Goal: Task Accomplishment & Management: Complete application form

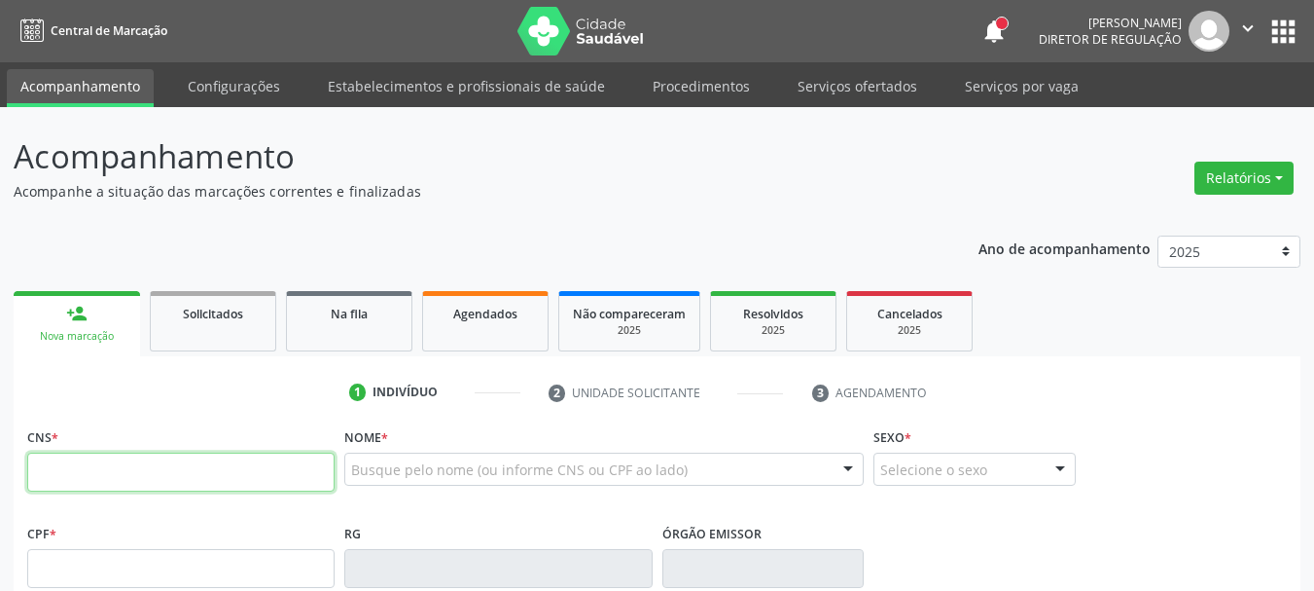
click at [102, 476] on input "text" at bounding box center [180, 471] width 307 height 39
type input "700 0018 2494 7008"
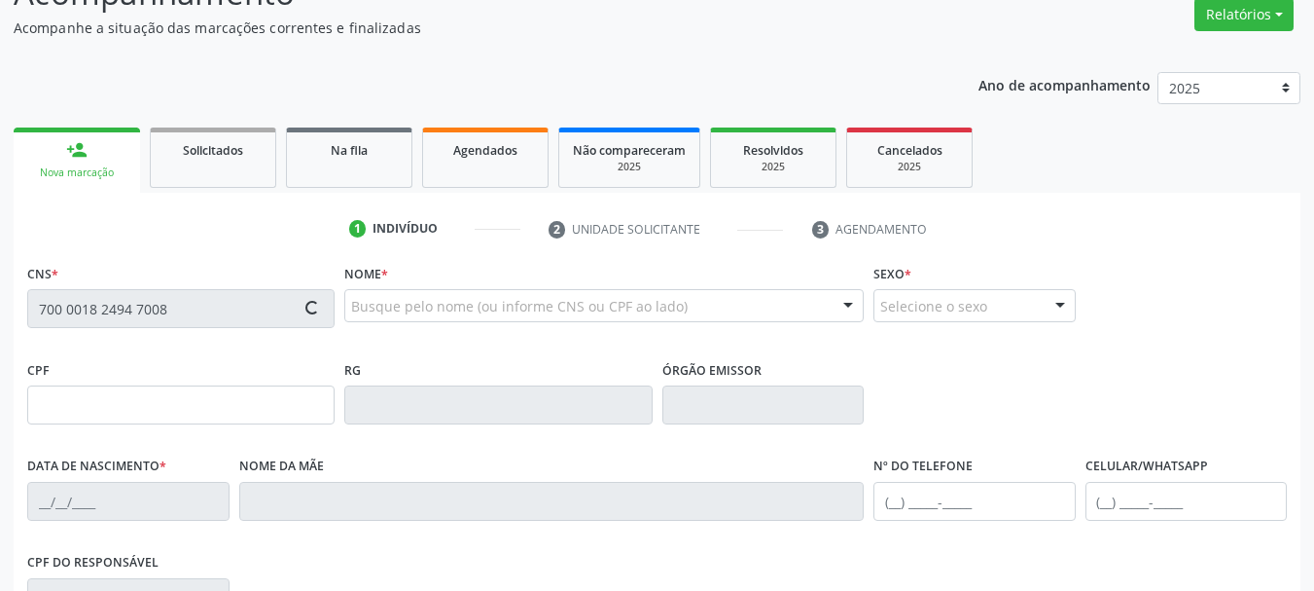
scroll to position [195, 0]
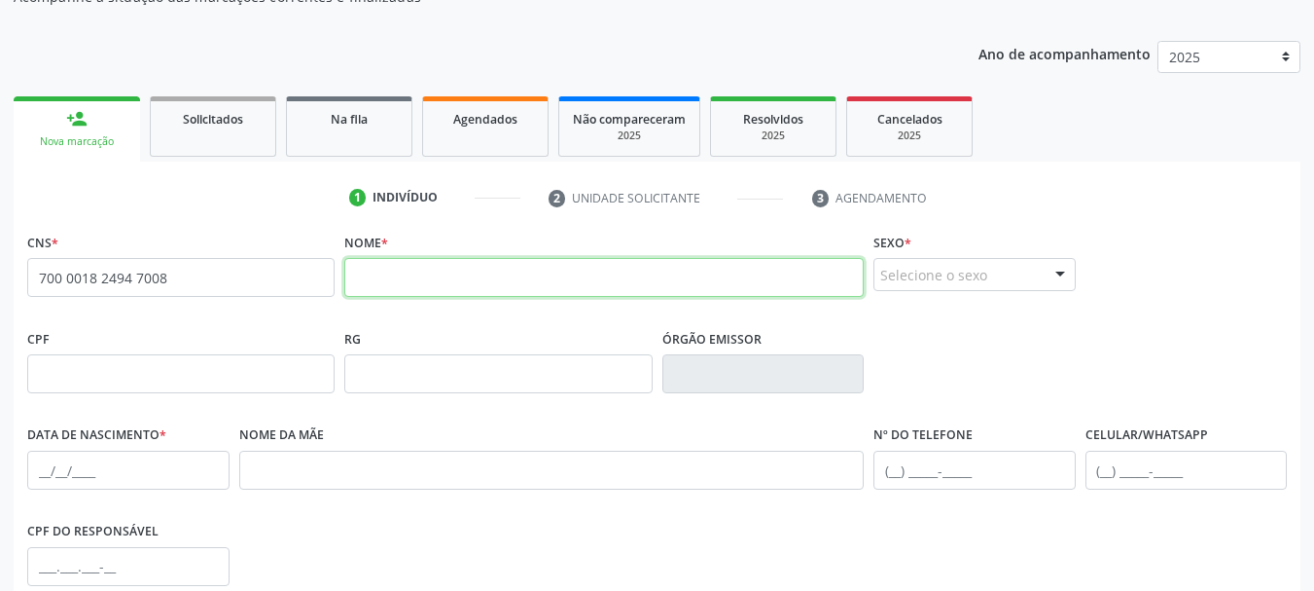
click at [456, 265] on input "text" at bounding box center [604, 277] width 520 height 39
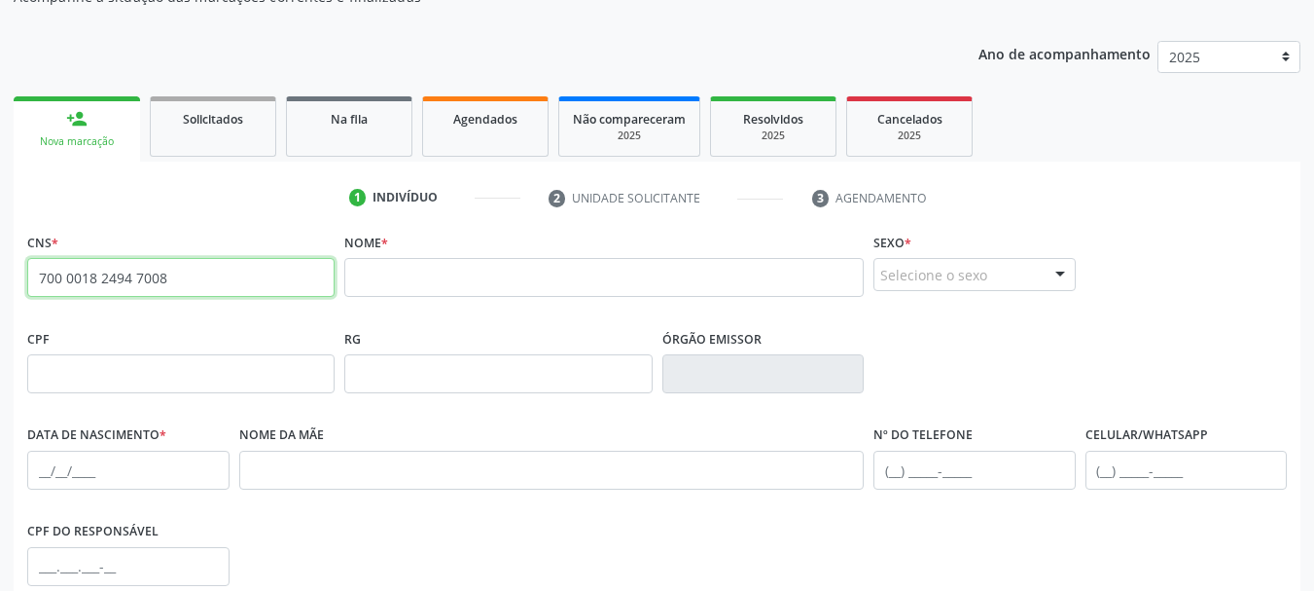
drag, startPoint x: 184, startPoint y: 273, endPoint x: 1, endPoint y: 267, distance: 183.0
click at [0, 266] on div "Acompanhamento Acompanhe a situação das marcações correntes e finalizadas Relat…" at bounding box center [657, 386] width 1314 height 948
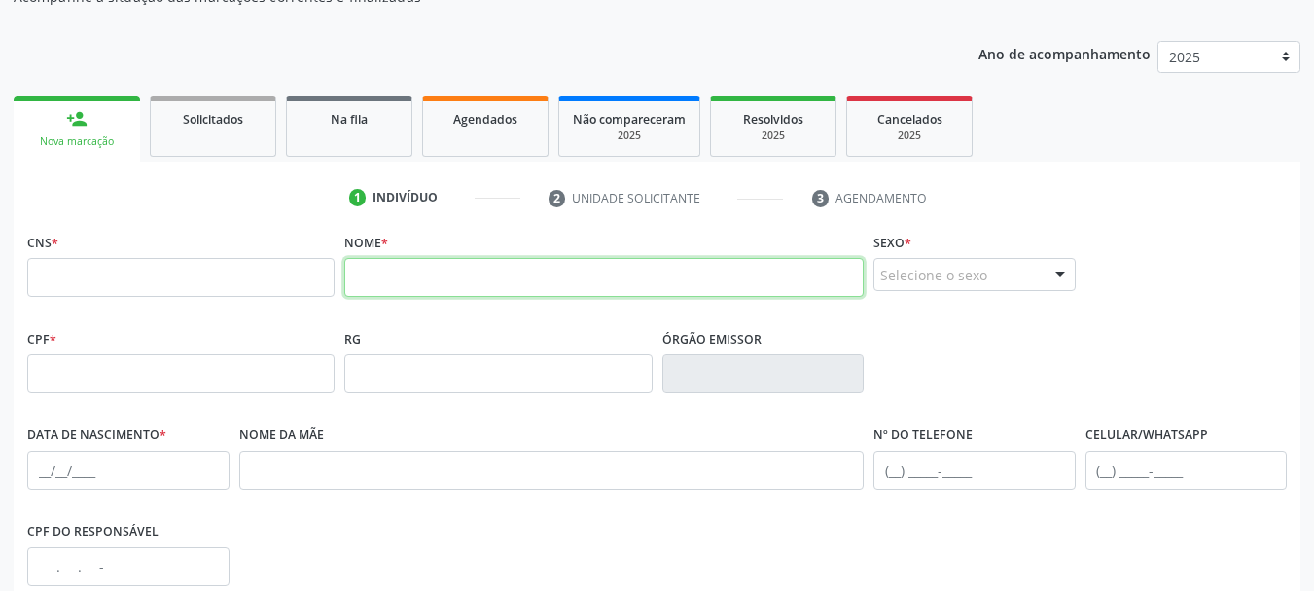
click at [399, 301] on fieldset "Nome *" at bounding box center [604, 269] width 520 height 83
type input "[PERSON_NAME]"
drag, startPoint x: 524, startPoint y: 275, endPoint x: 84, endPoint y: 300, distance: 441.4
click at [84, 300] on div "CNS * Nome * [PERSON_NAME] * Selecione o sexo Masculino Feminino Nenhum resulta…" at bounding box center [657, 276] width 1270 height 96
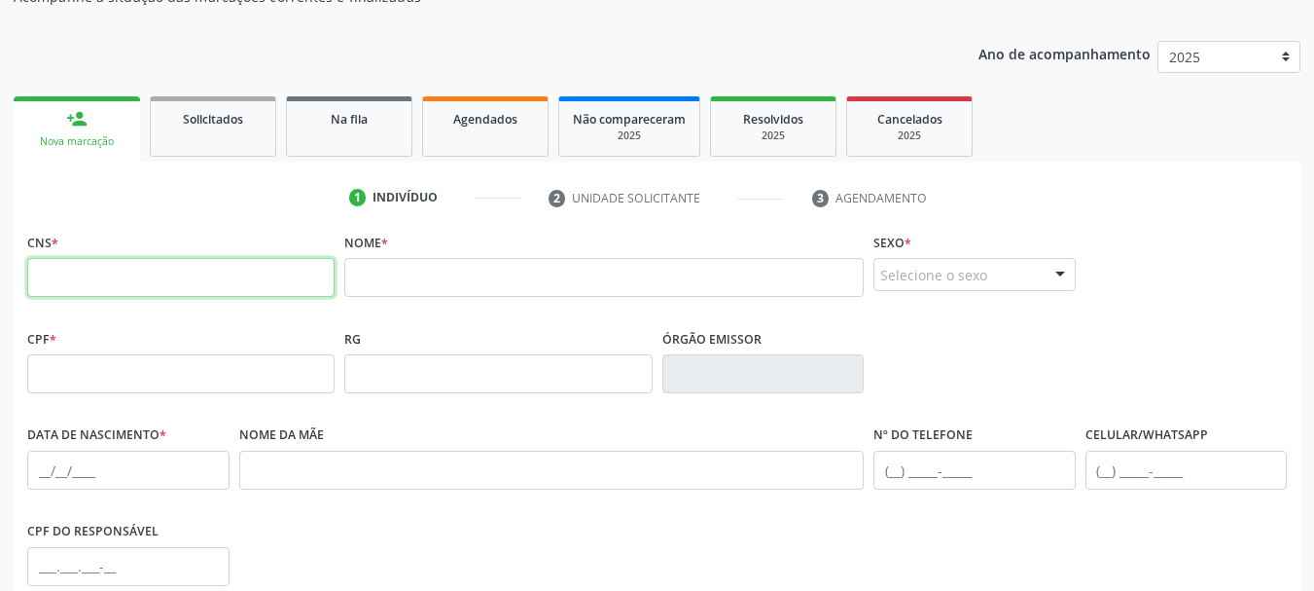
click at [59, 264] on input "text" at bounding box center [180, 277] width 307 height 39
type input "700 0018 2494 7008"
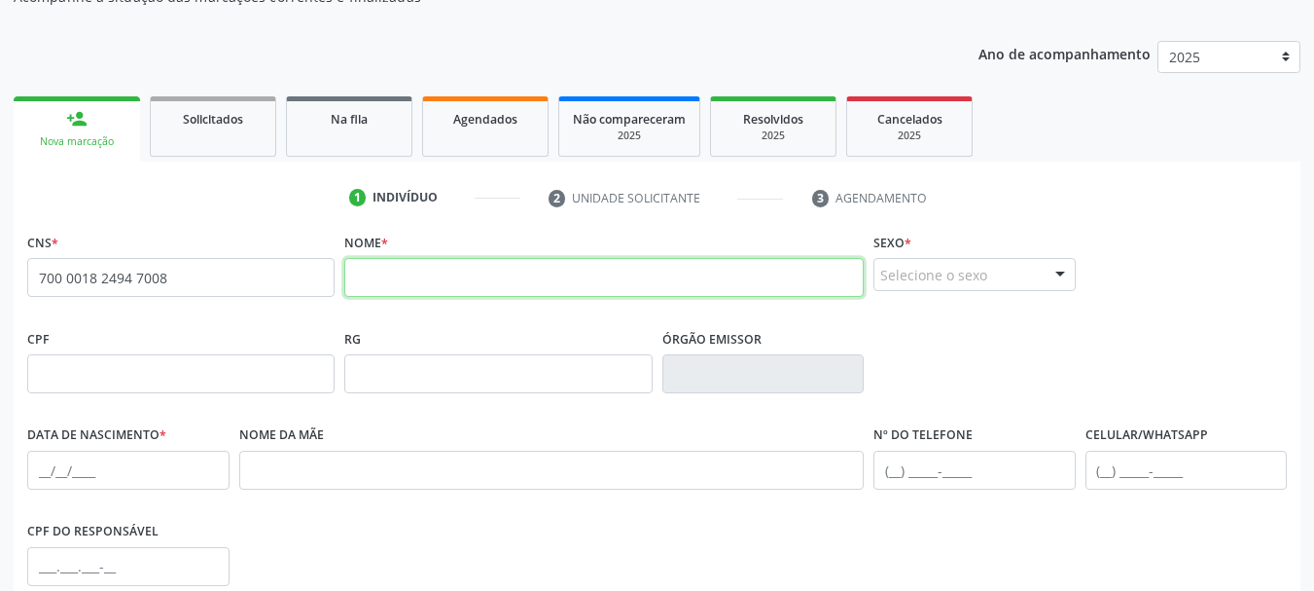
click at [540, 272] on input "text" at bounding box center [604, 277] width 520 height 39
type input "[PERSON_NAME]"
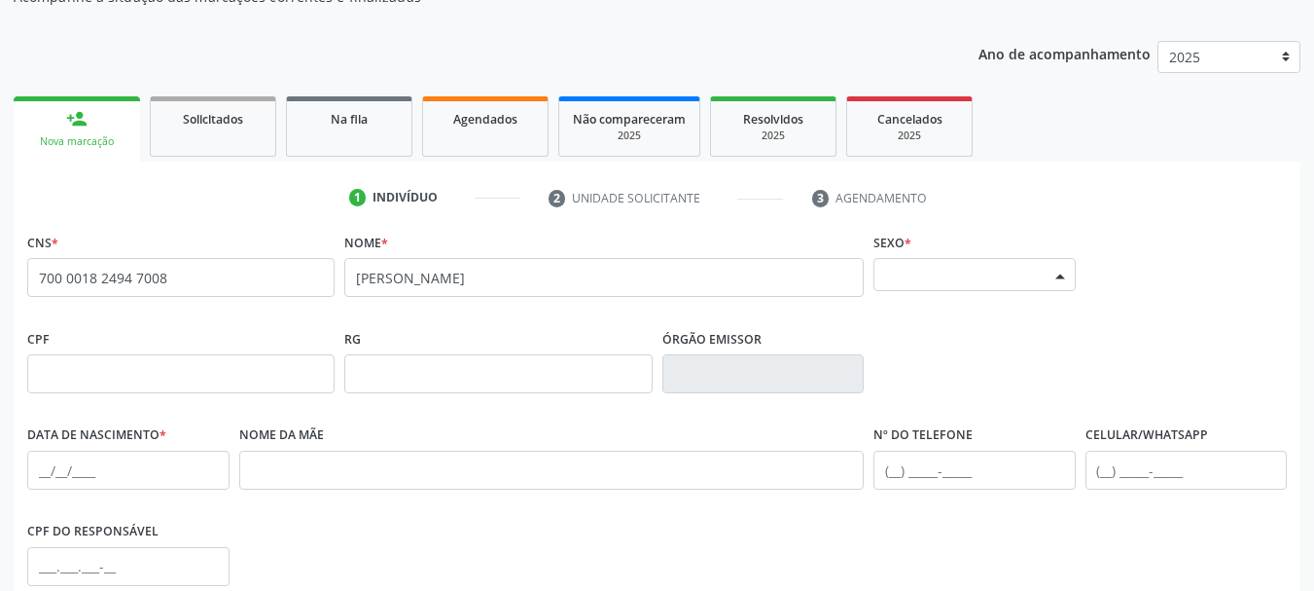
click at [957, 275] on div "Selecione o sexo" at bounding box center [975, 274] width 202 height 33
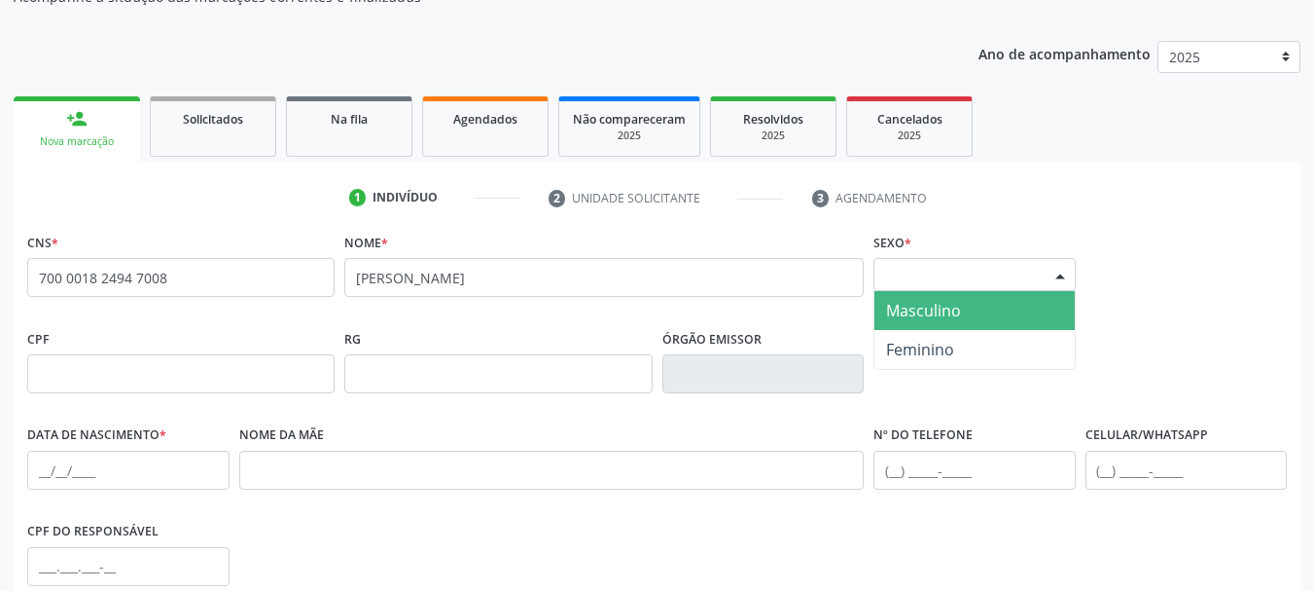
click at [948, 310] on span "Masculino" at bounding box center [923, 310] width 75 height 21
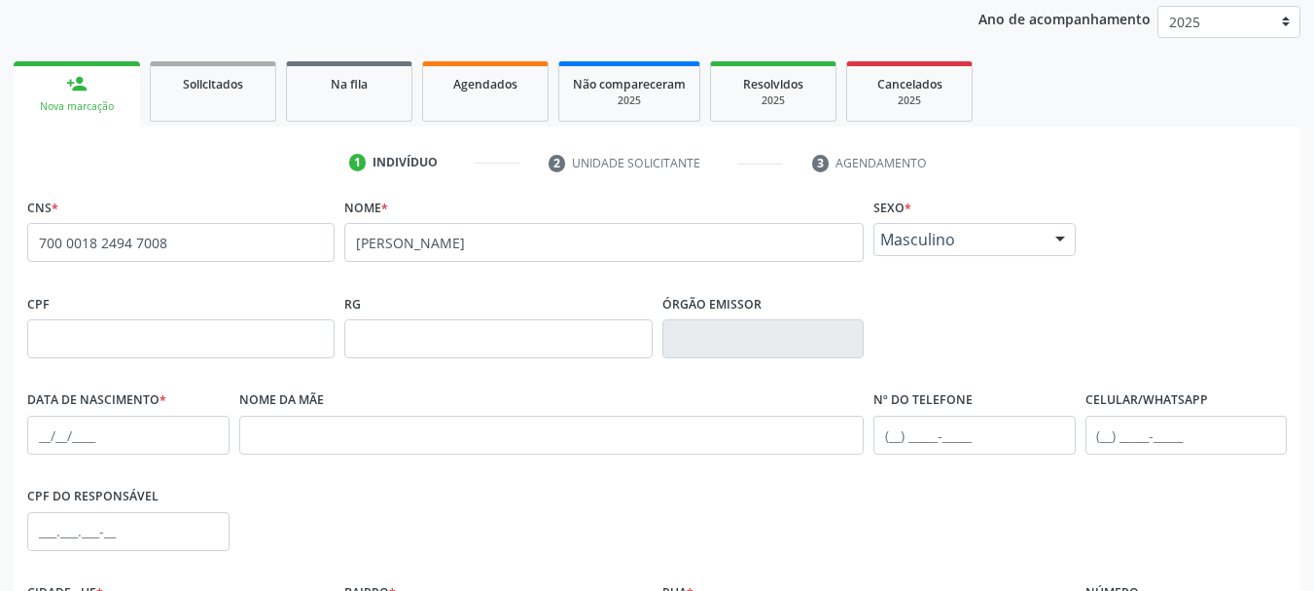
scroll to position [292, 0]
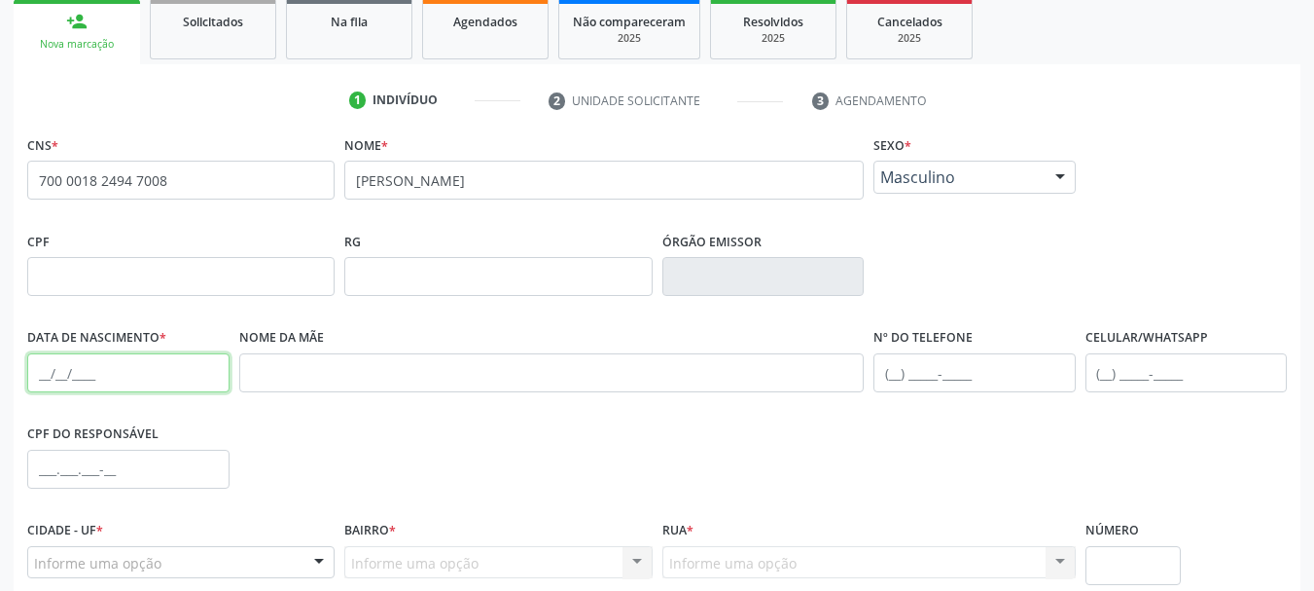
click at [43, 382] on input "text" at bounding box center [128, 372] width 202 height 39
type input "[DATE]"
click at [363, 394] on div "Nome da mãe" at bounding box center [551, 371] width 635 height 96
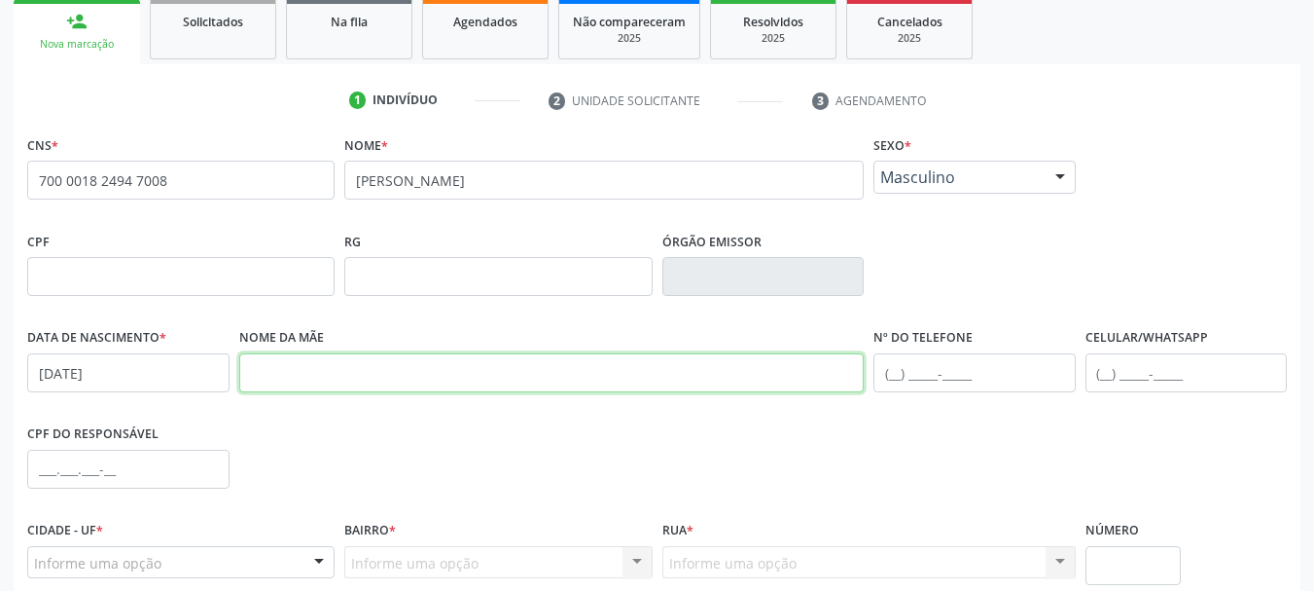
click at [363, 377] on input "text" at bounding box center [552, 372] width 626 height 39
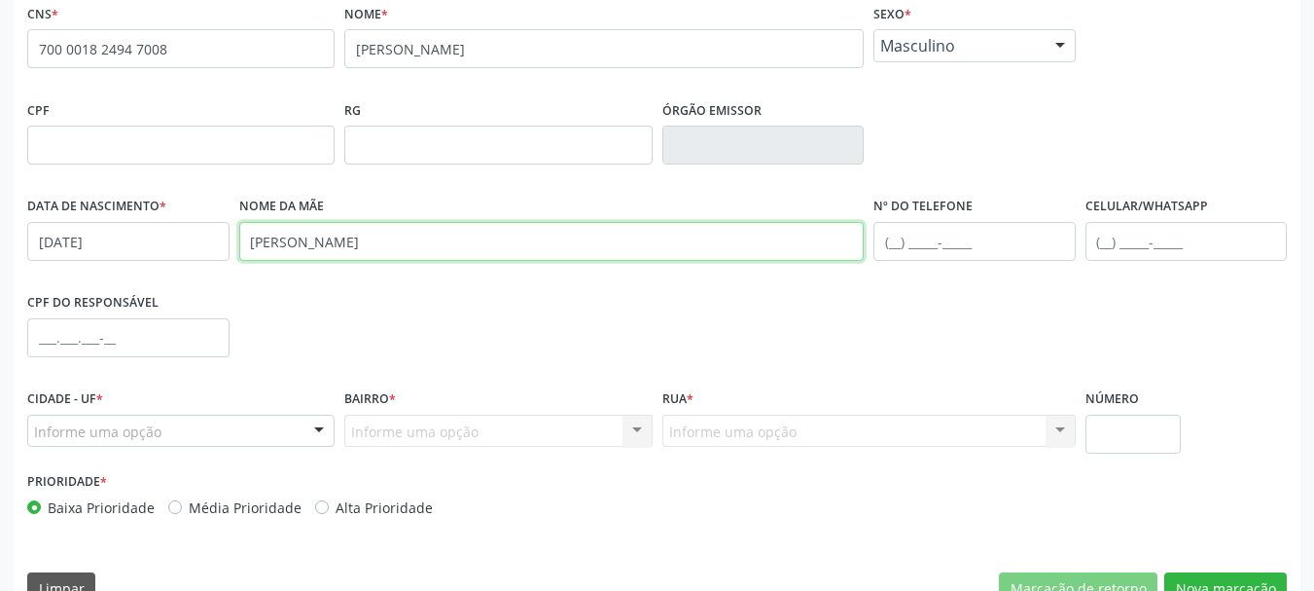
scroll to position [464, 0]
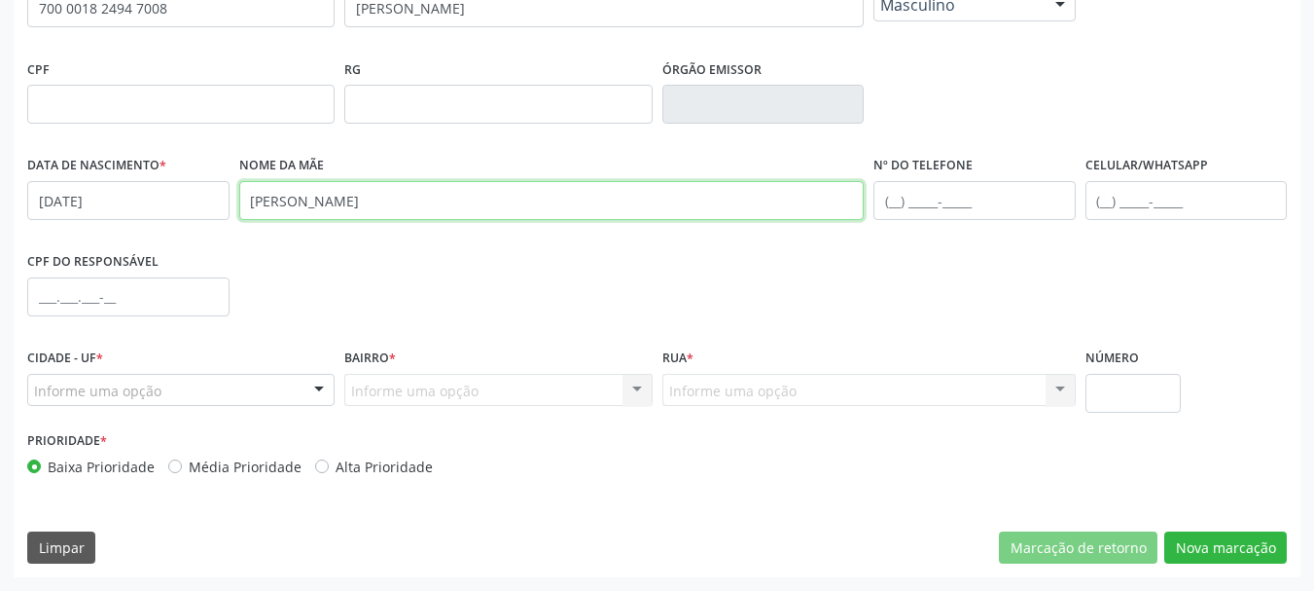
type input "[PERSON_NAME]"
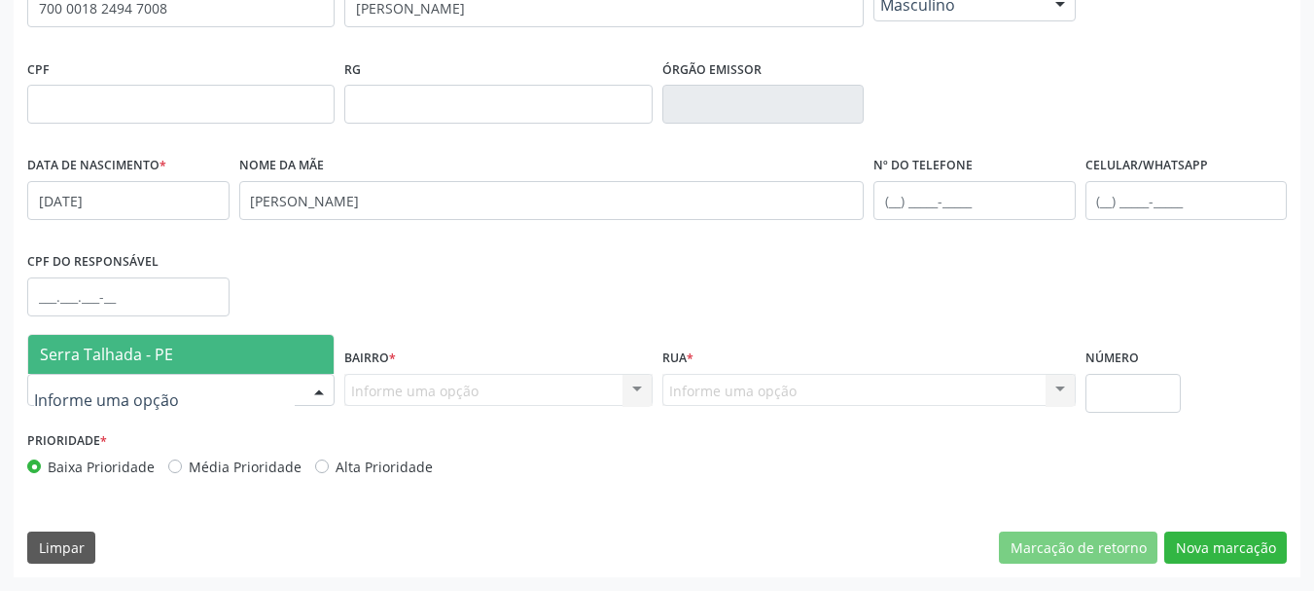
click at [237, 386] on div at bounding box center [180, 390] width 307 height 33
click at [223, 351] on span "Serra Talhada - PE" at bounding box center [181, 354] width 306 height 39
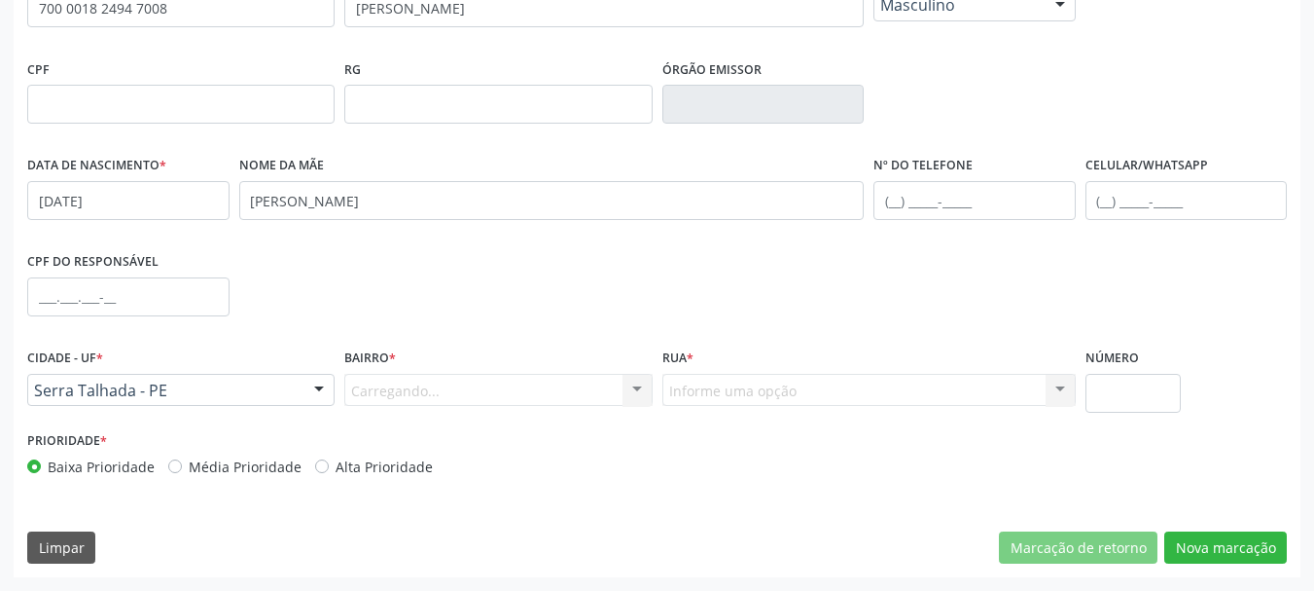
click at [400, 381] on div "Carregando... Nenhum resultado encontrado para: " " Nenhuma opção encontrada. D…" at bounding box center [497, 390] width 307 height 33
click at [409, 400] on div "Informe uma opção" at bounding box center [497, 390] width 307 height 33
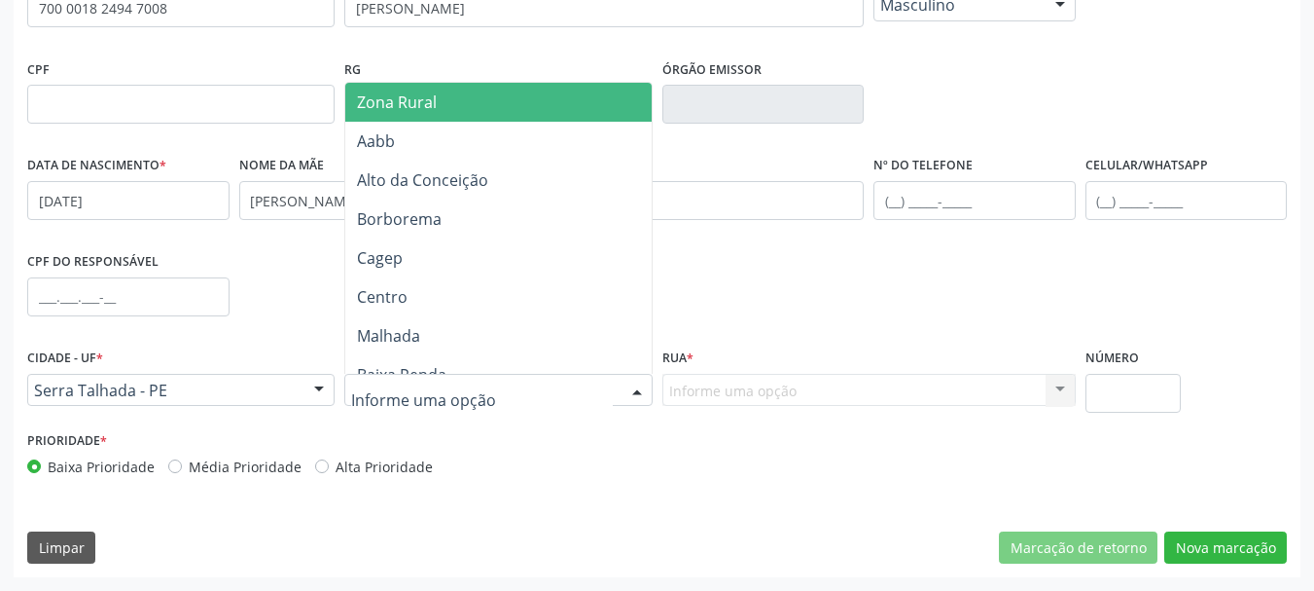
click at [468, 110] on span "Zona Rural" at bounding box center [501, 102] width 312 height 39
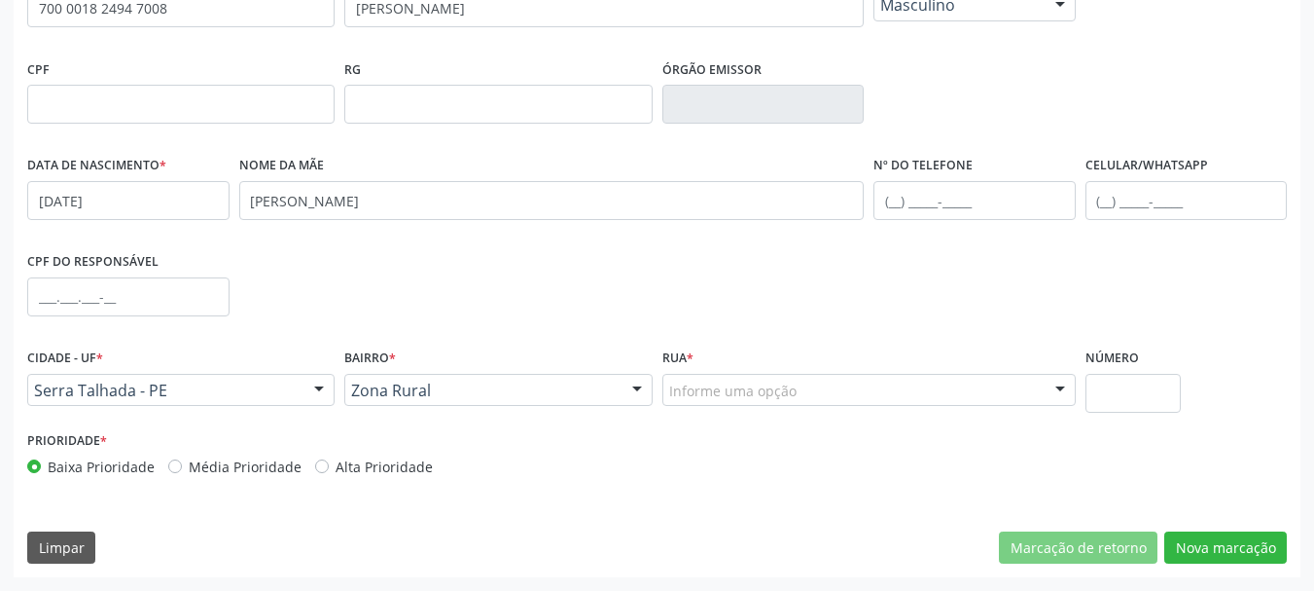
click at [738, 378] on div "Informe uma opção" at bounding box center [870, 390] width 414 height 33
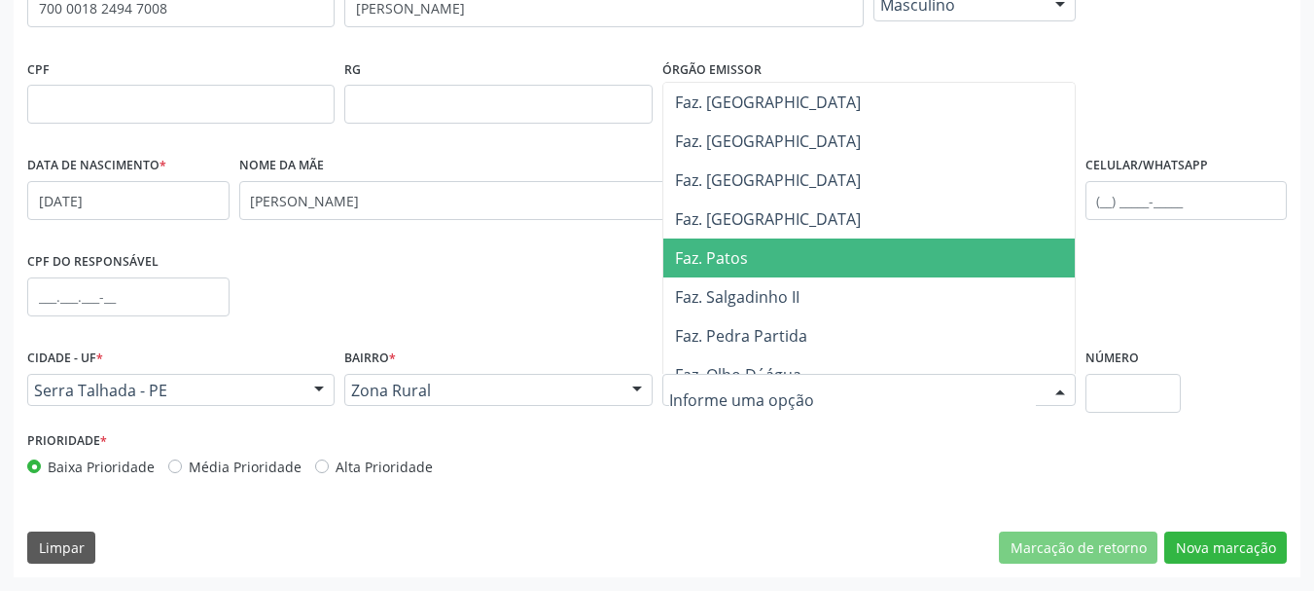
click at [740, 271] on span "Faz. Patos" at bounding box center [874, 257] width 421 height 39
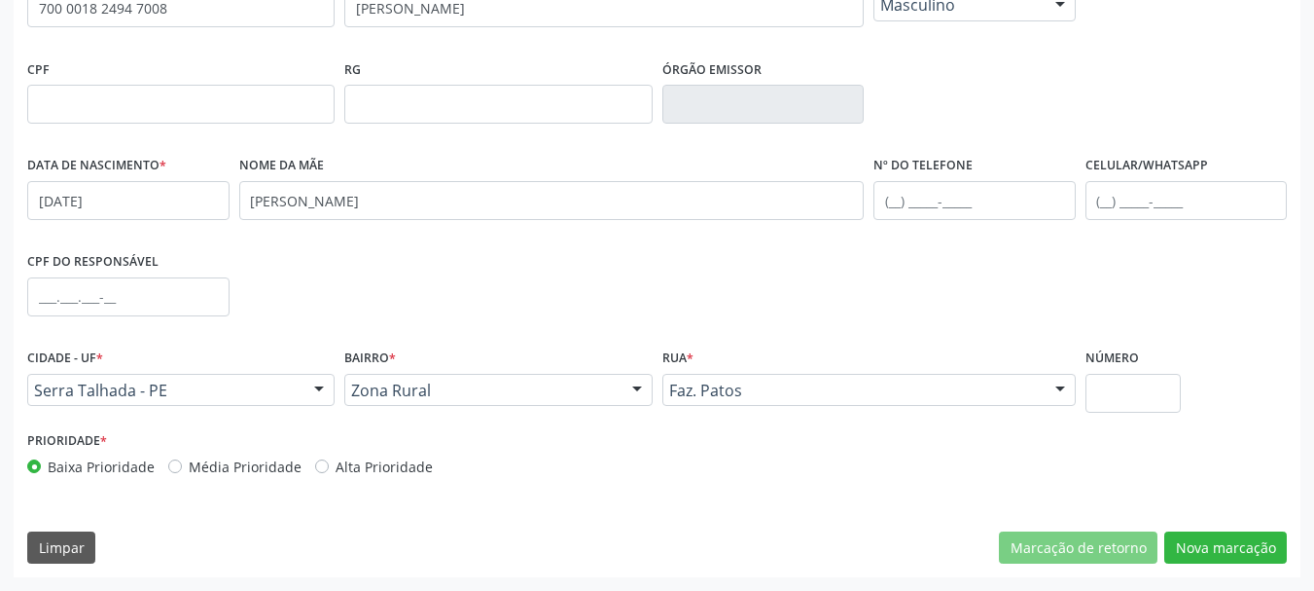
drag, startPoint x: 1186, startPoint y: 376, endPoint x: 1200, endPoint y: 380, distance: 14.5
click at [1203, 381] on div "Cidade - UF * [GEOGRAPHIC_DATA] - PE [GEOGRAPHIC_DATA] - PE Nenhum resultado en…" at bounding box center [657, 384] width 1270 height 83
click at [1160, 403] on input "text" at bounding box center [1134, 393] width 96 height 39
type input "00"
click at [1236, 555] on button "Nova marcação" at bounding box center [1226, 547] width 123 height 33
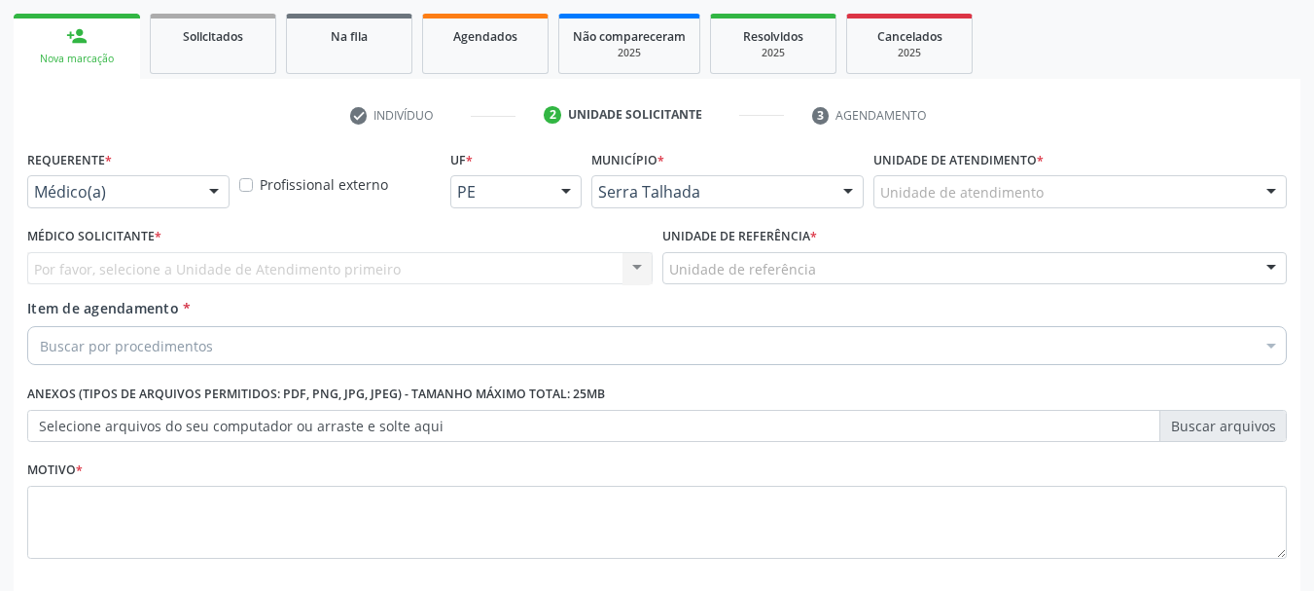
scroll to position [276, 0]
click at [225, 194] on div at bounding box center [213, 193] width 29 height 33
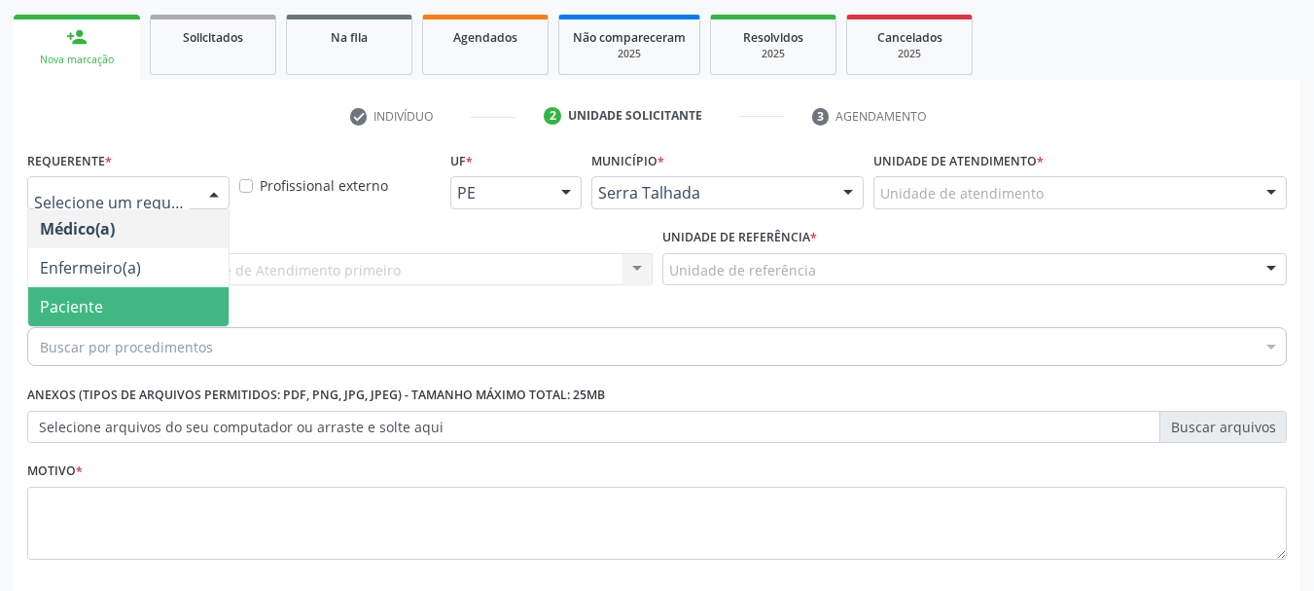
click at [115, 292] on span "Paciente" at bounding box center [128, 306] width 200 height 39
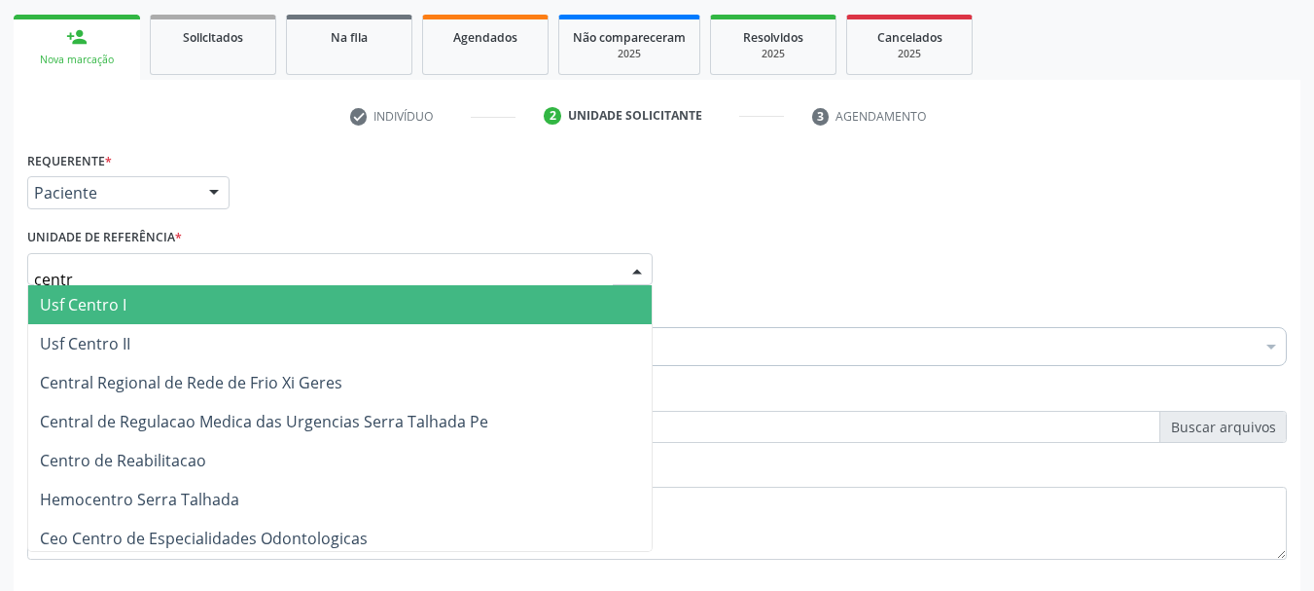
type input "centro"
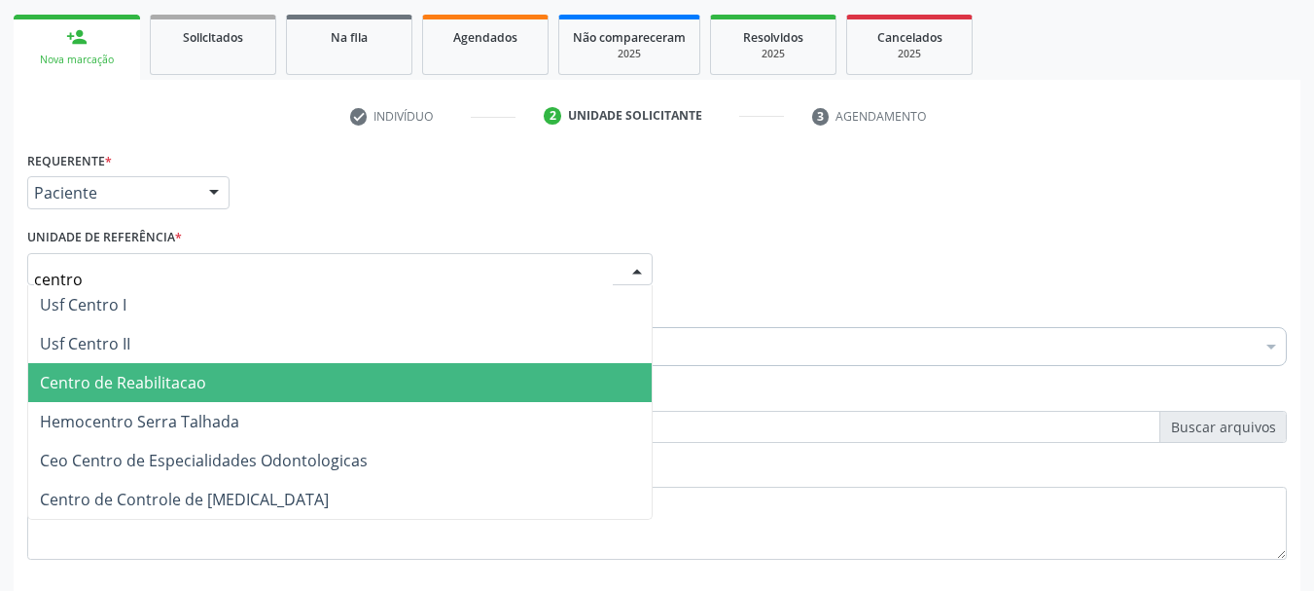
click at [128, 373] on span "Centro de Reabilitacao" at bounding box center [123, 382] width 166 height 21
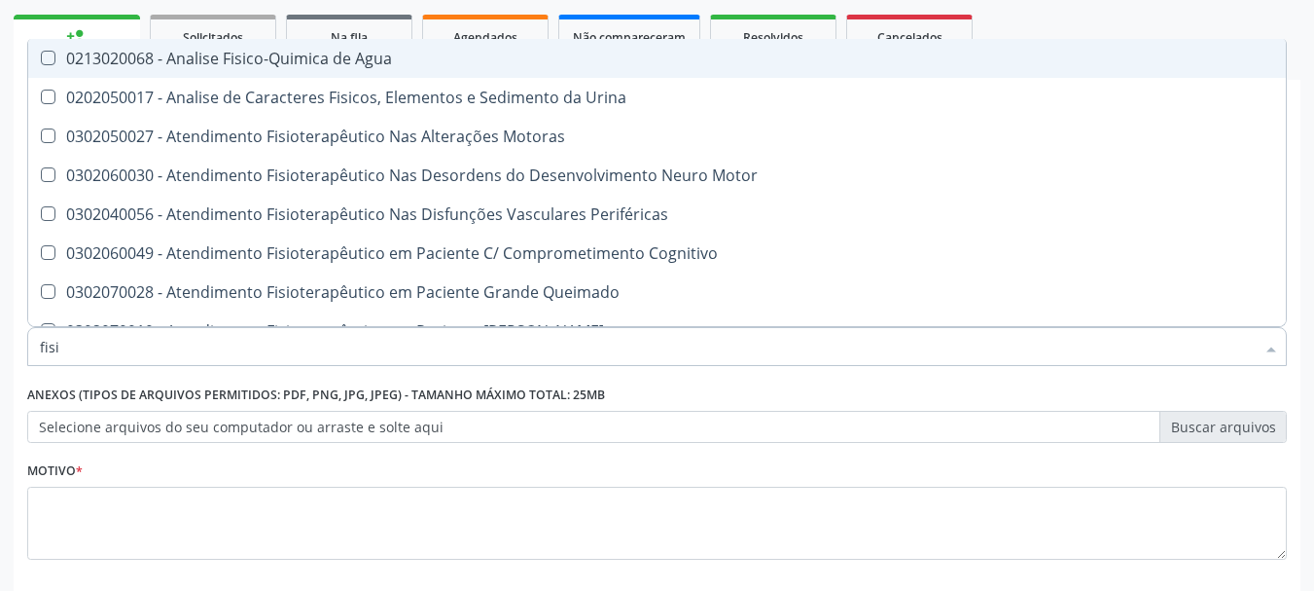
type input "fisio"
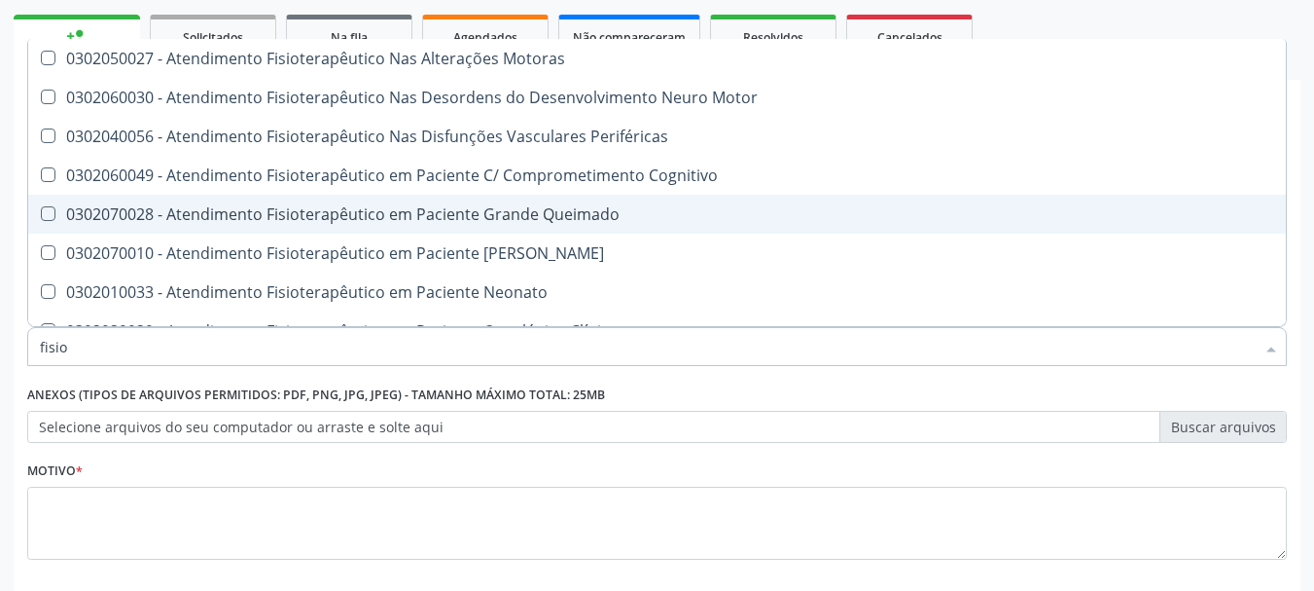
scroll to position [179, 0]
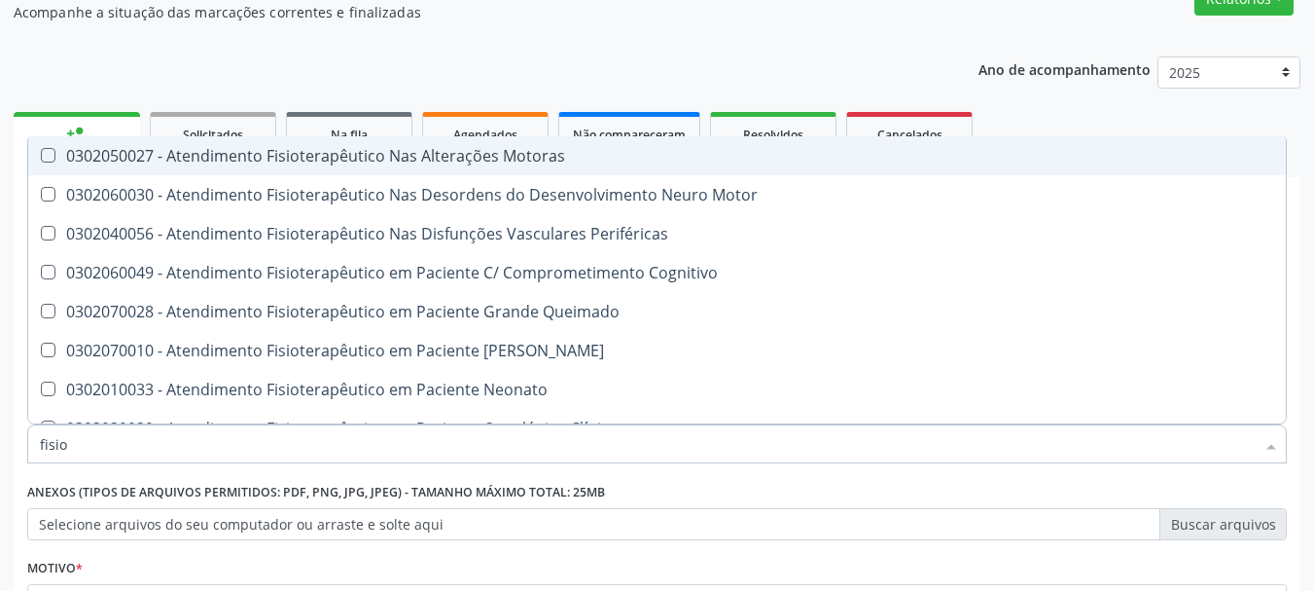
click at [448, 159] on div "0302050027 - Atendimento Fisioterapêutico Nas Alterações Motoras" at bounding box center [736, 156] width 1392 height 16
checkbox Motoras "true"
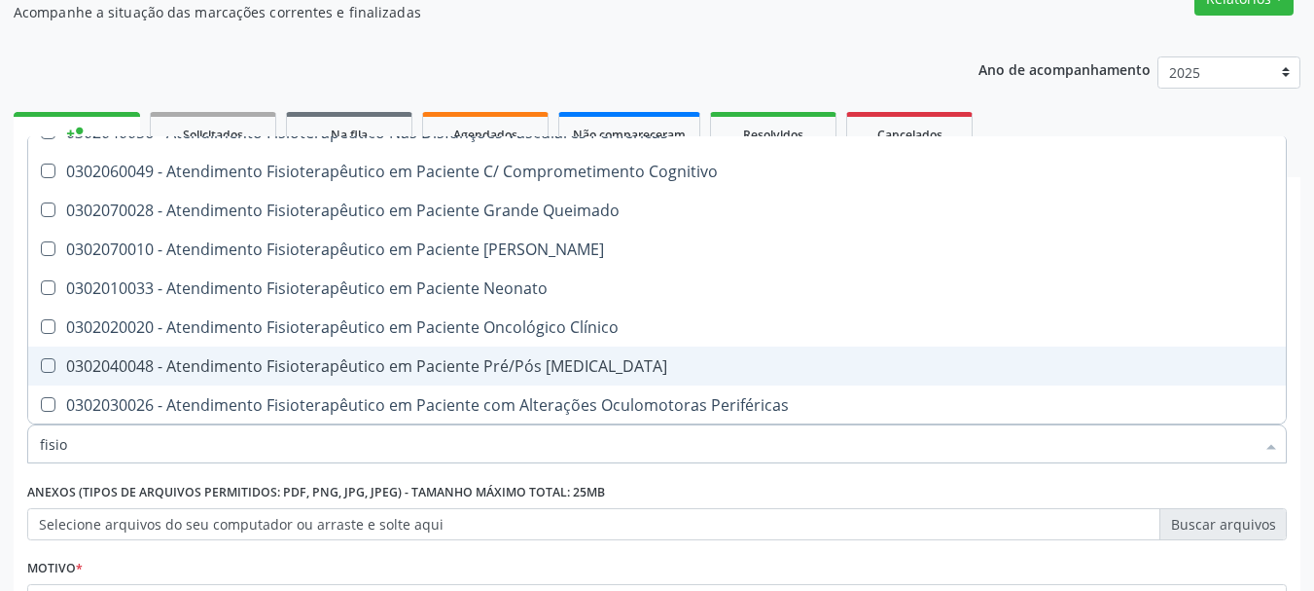
scroll to position [195, 0]
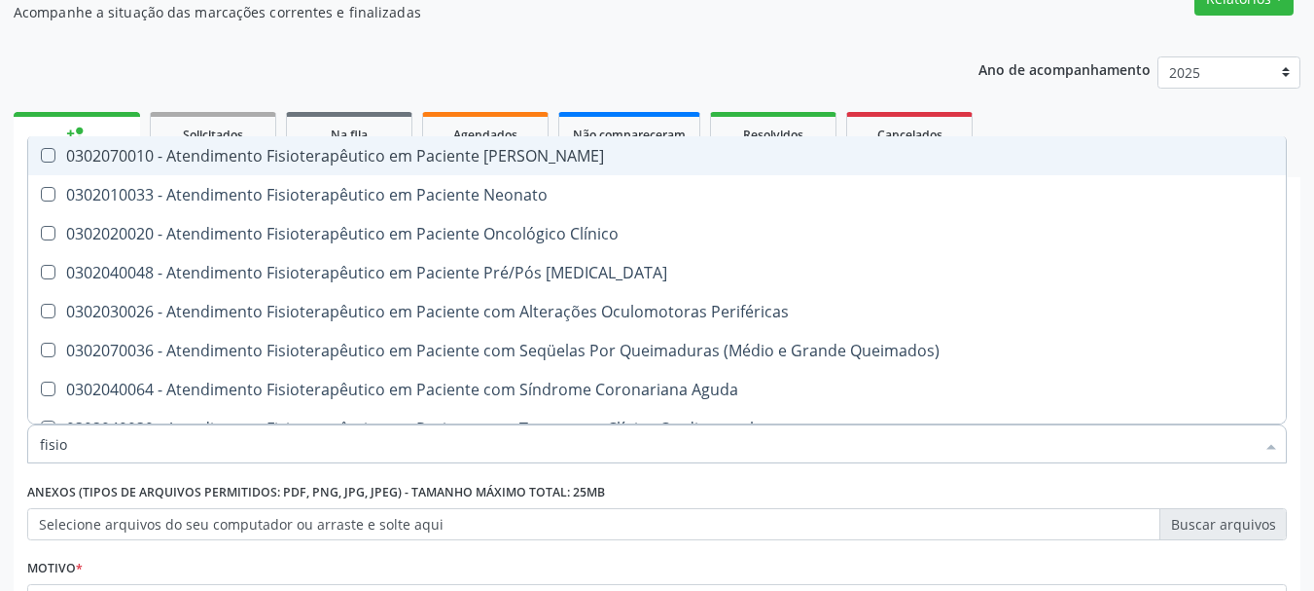
click at [939, 24] on div "Acompanhamento Acompanhe a situação das marcações correntes e finalizadas Relat…" at bounding box center [657, 362] width 1287 height 818
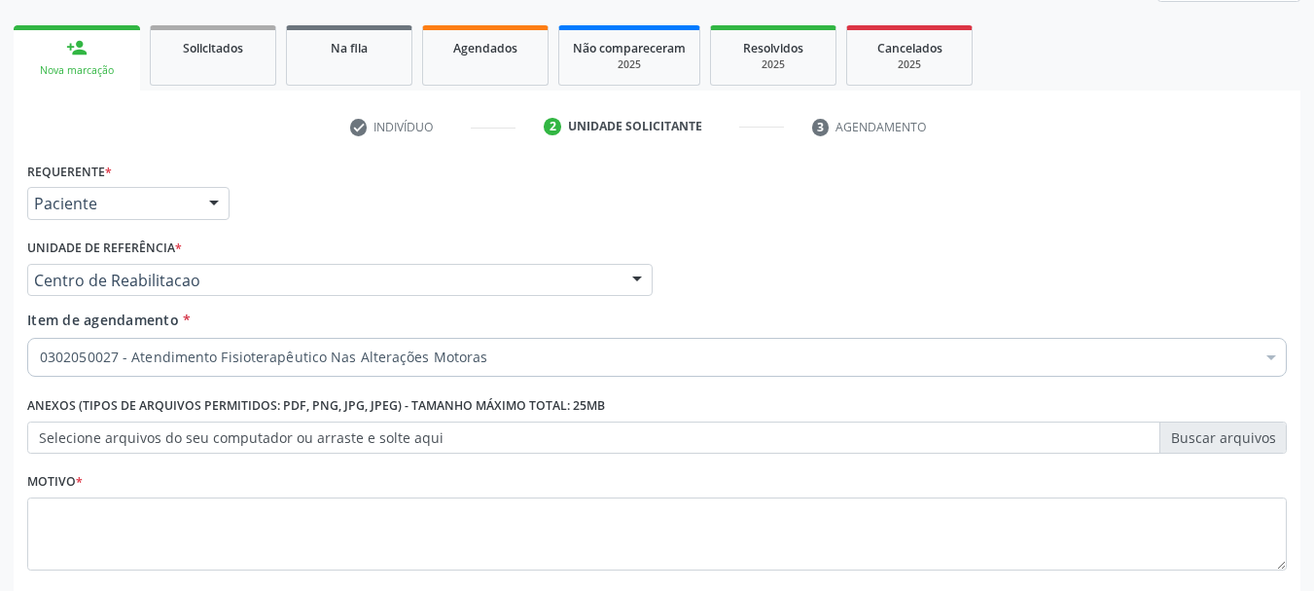
scroll to position [374, 0]
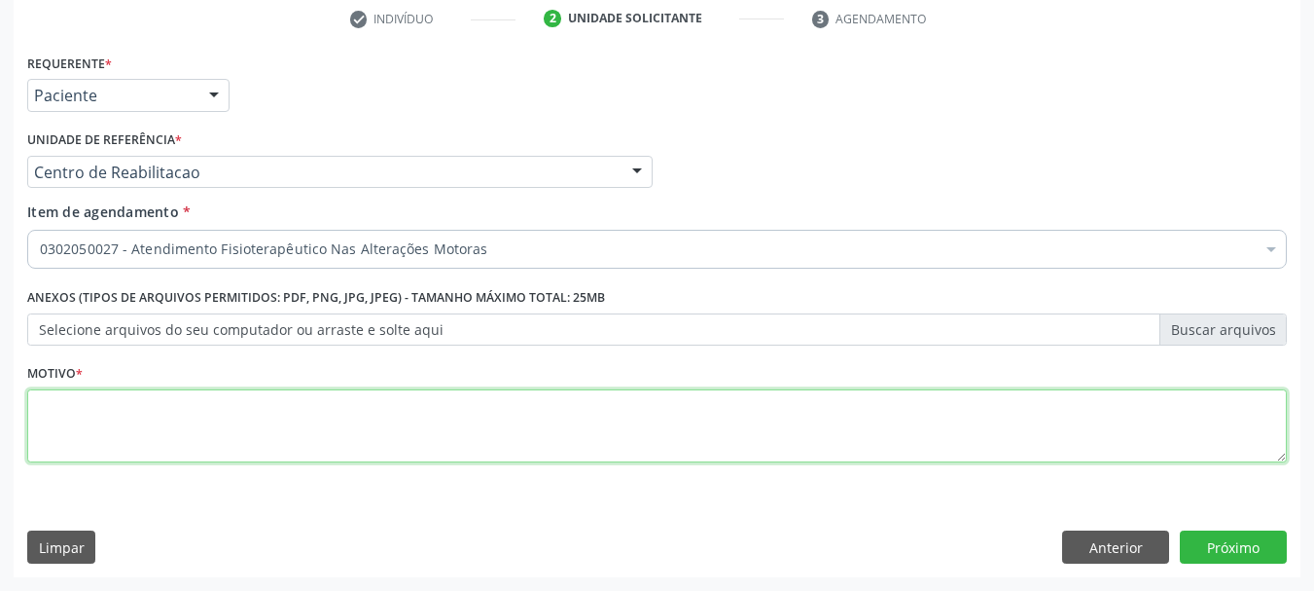
click at [193, 392] on textarea at bounding box center [657, 426] width 1260 height 74
type textarea "..."
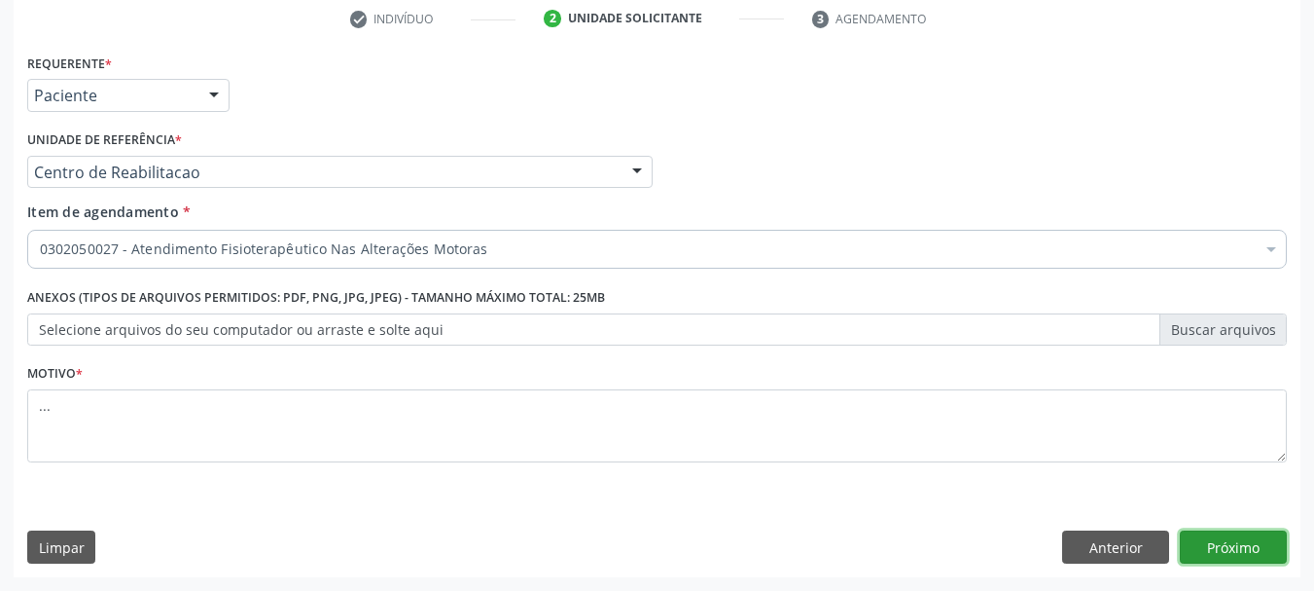
click at [1228, 536] on button "Próximo" at bounding box center [1233, 546] width 107 height 33
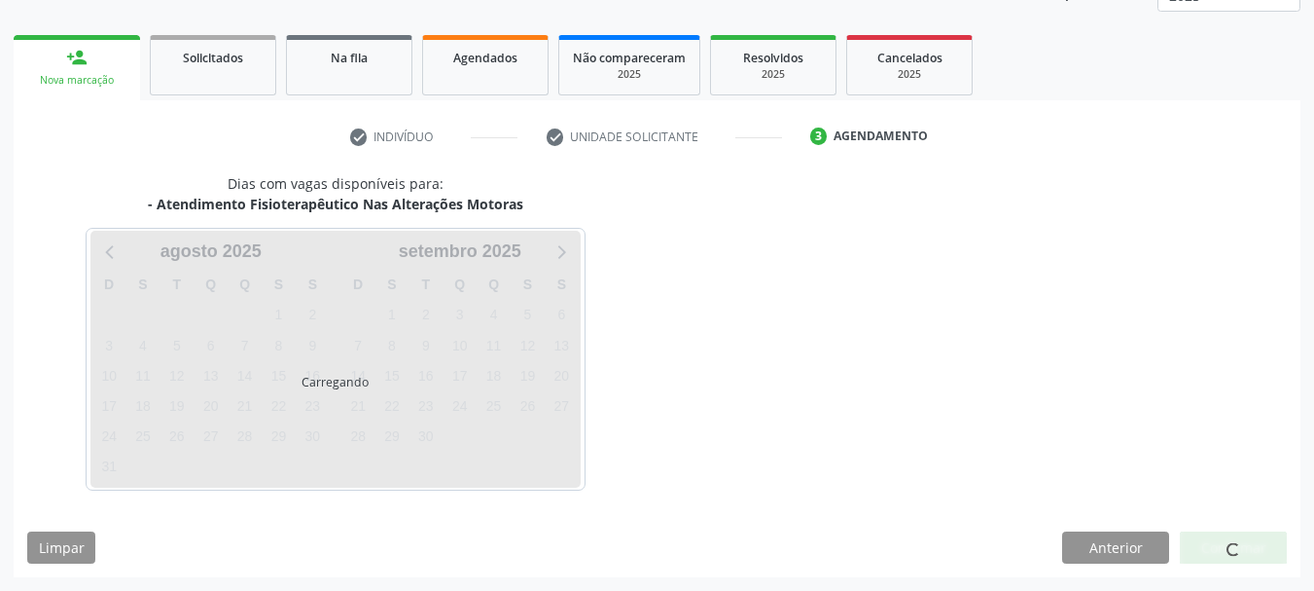
scroll to position [256, 0]
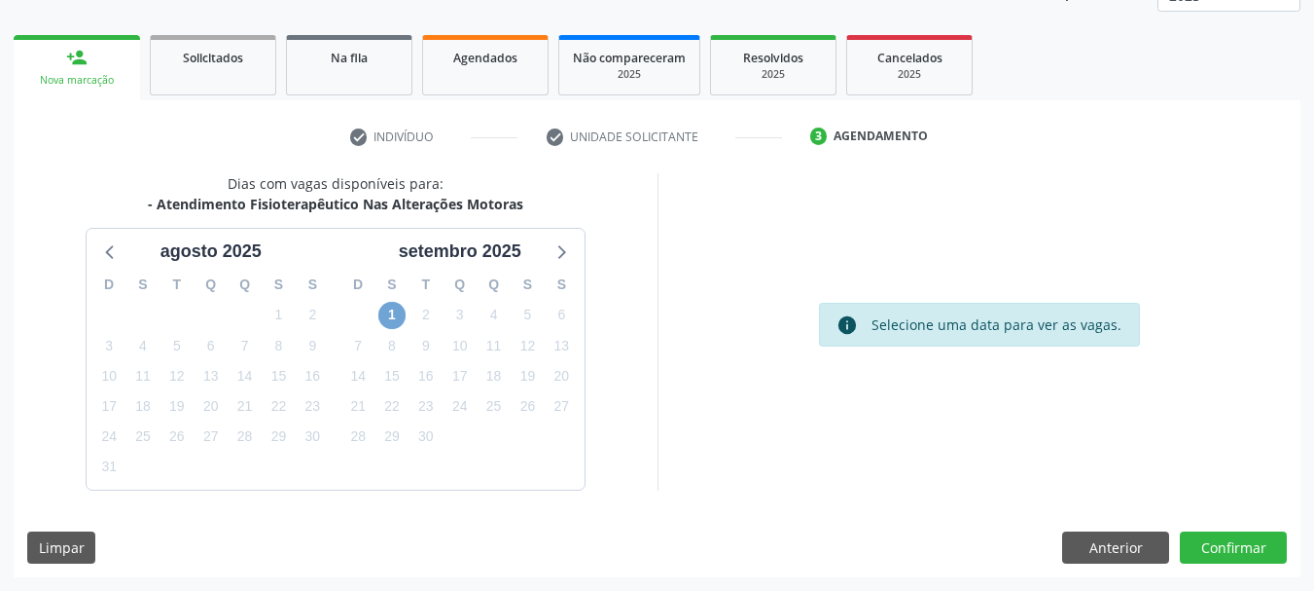
click at [395, 321] on span "1" at bounding box center [391, 315] width 27 height 27
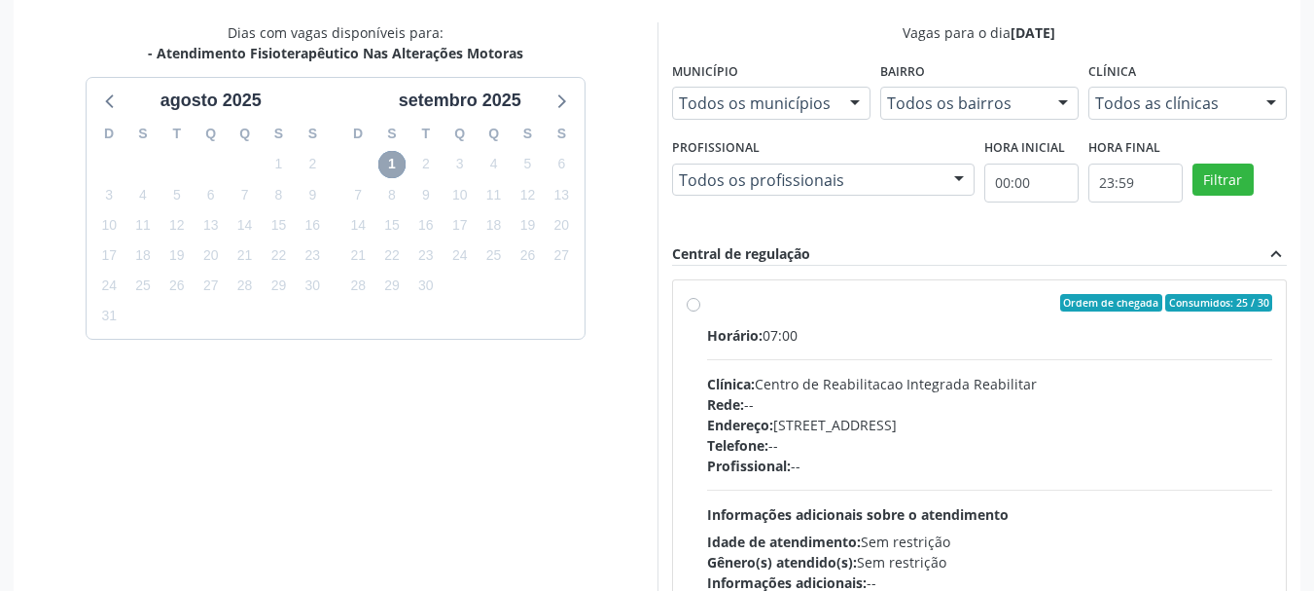
scroll to position [440, 0]
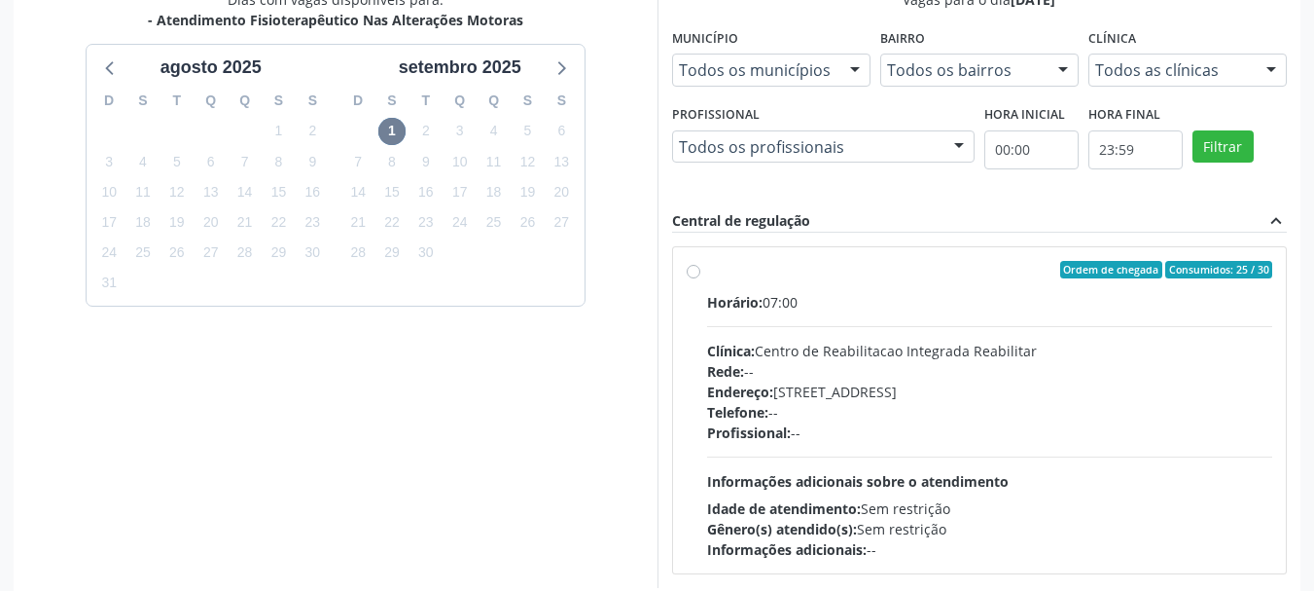
click at [707, 270] on label "Ordem de chegada Consumidos: 25 / 30 Horário: 07:00 Clínica: Centro de Reabilit…" at bounding box center [990, 410] width 566 height 299
click at [690, 270] on input "Ordem de chegada Consumidos: 25 / 30 Horário: 07:00 Clínica: Centro de Reabilit…" at bounding box center [694, 270] width 14 height 18
radio input "true"
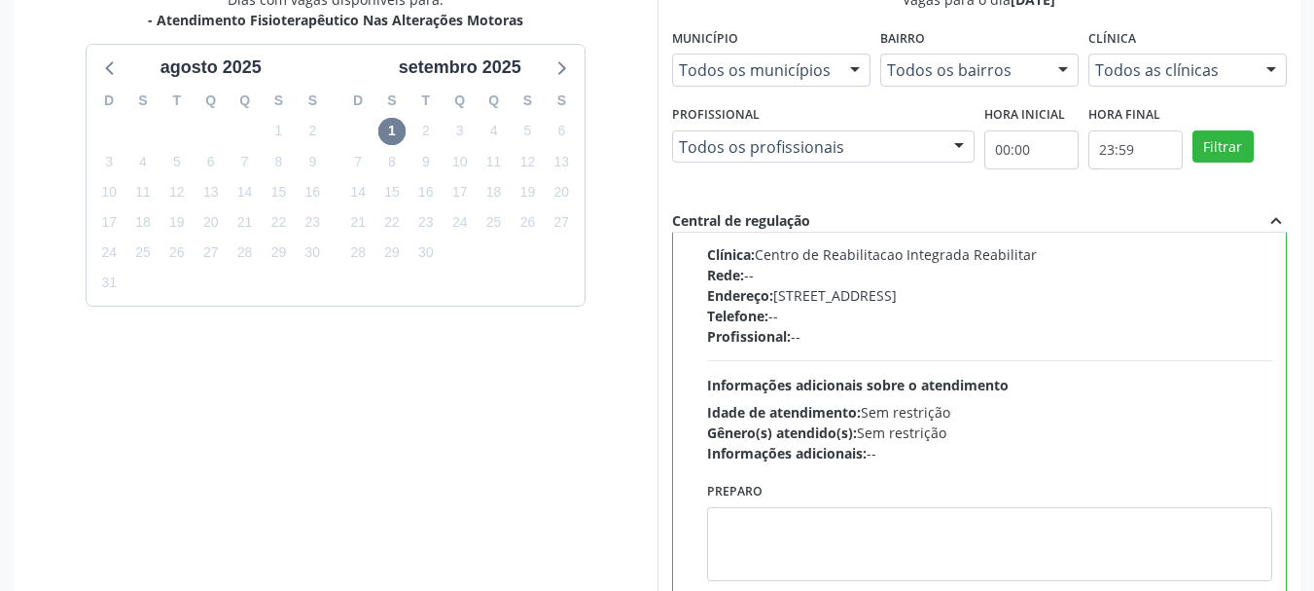
scroll to position [572, 0]
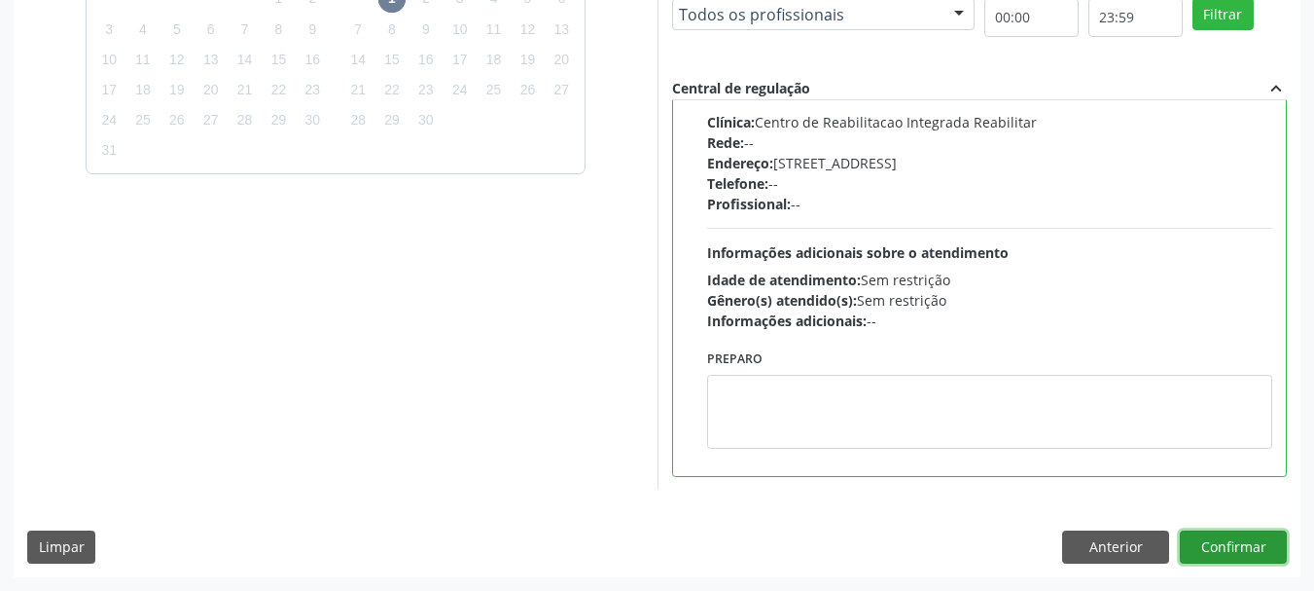
click at [1226, 550] on button "Confirmar" at bounding box center [1233, 546] width 107 height 33
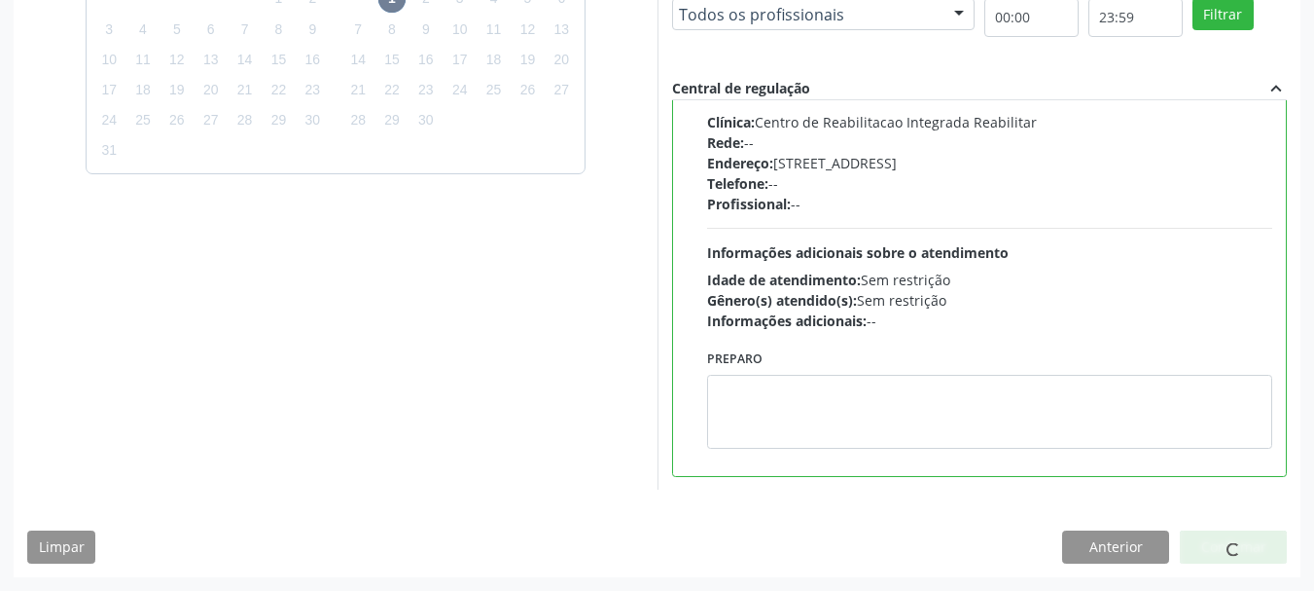
scroll to position [52, 0]
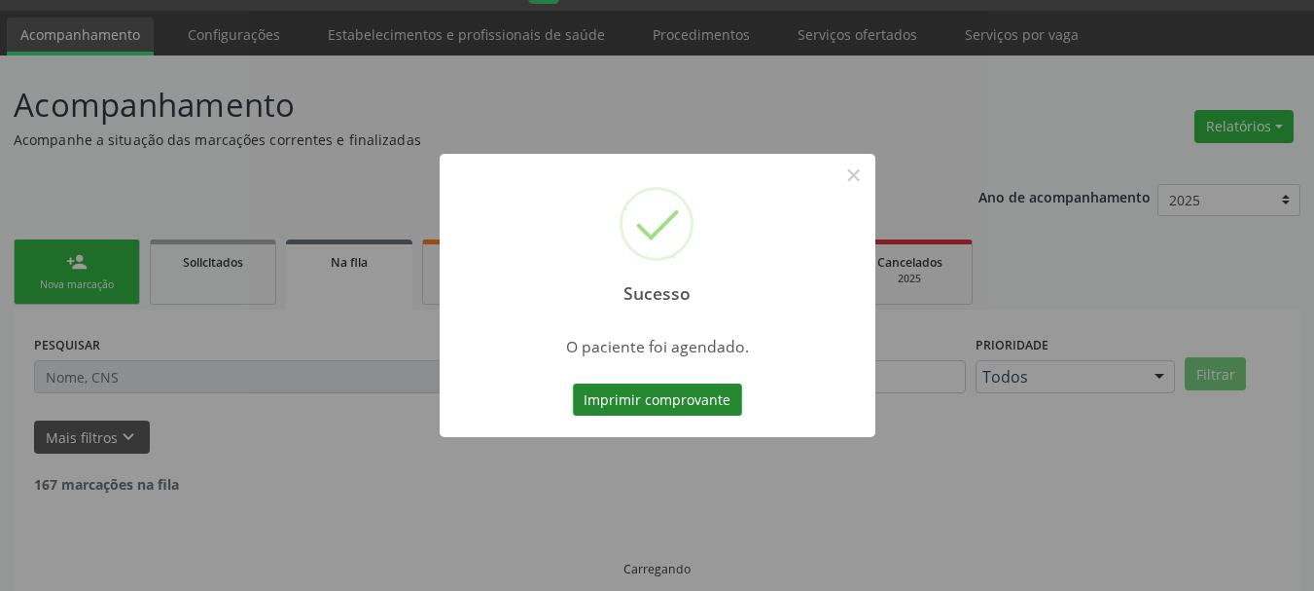
click at [684, 405] on button "Imprimir comprovante" at bounding box center [657, 399] width 169 height 33
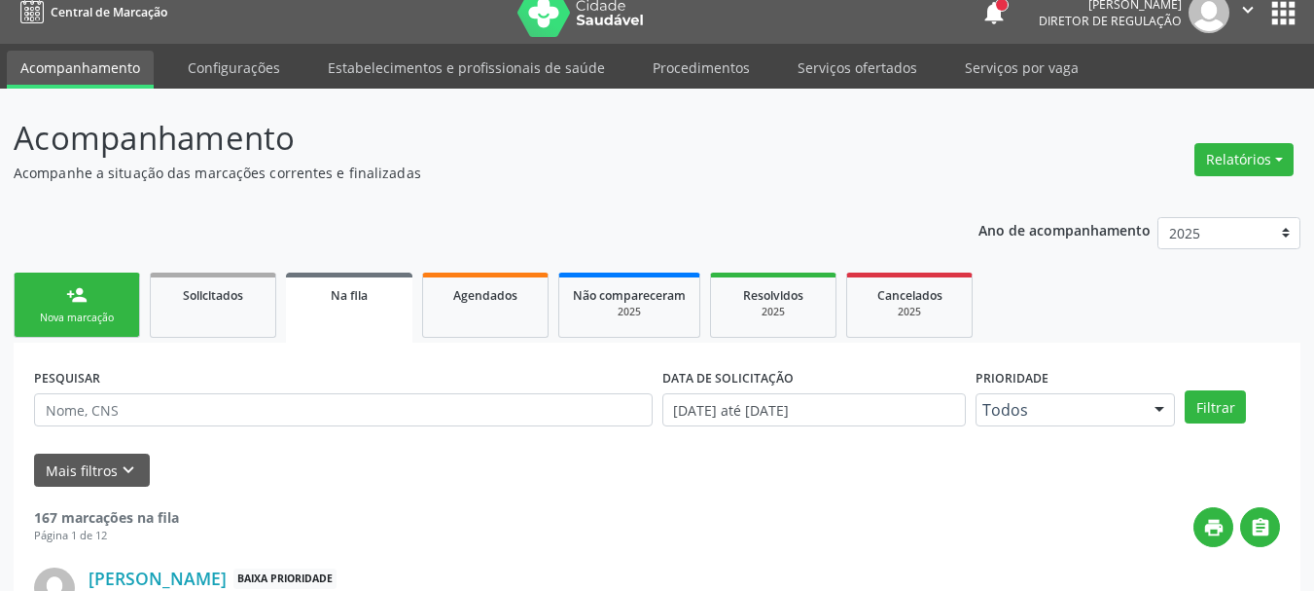
scroll to position [0, 0]
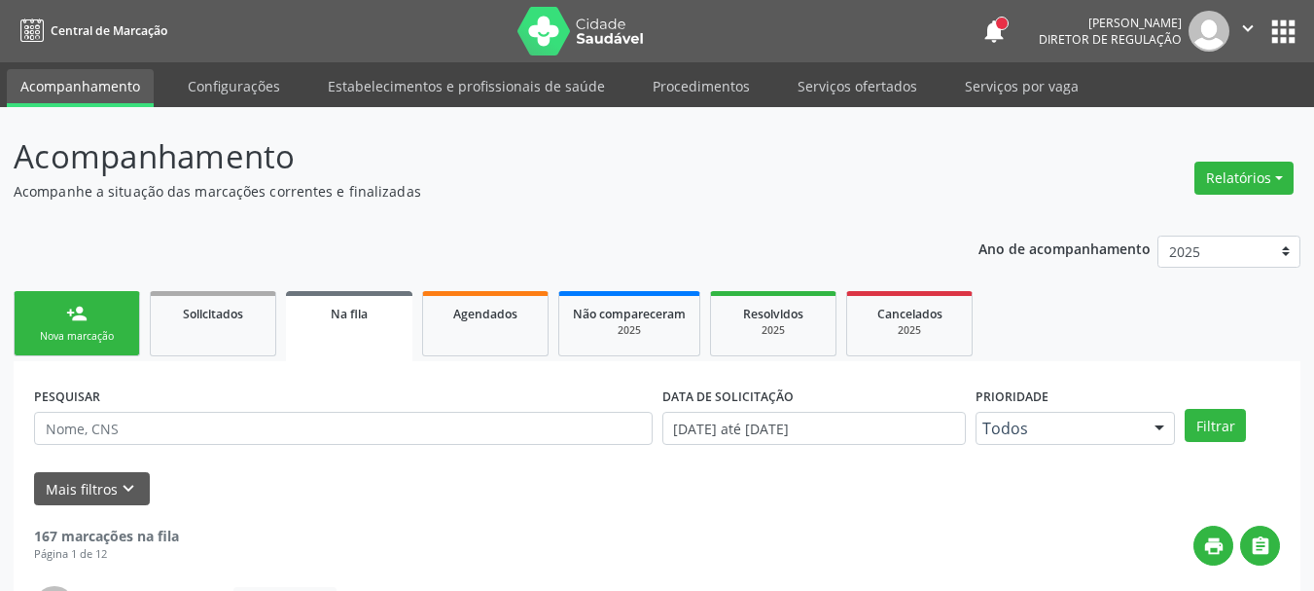
click at [1278, 26] on button "apps" at bounding box center [1284, 32] width 34 height 34
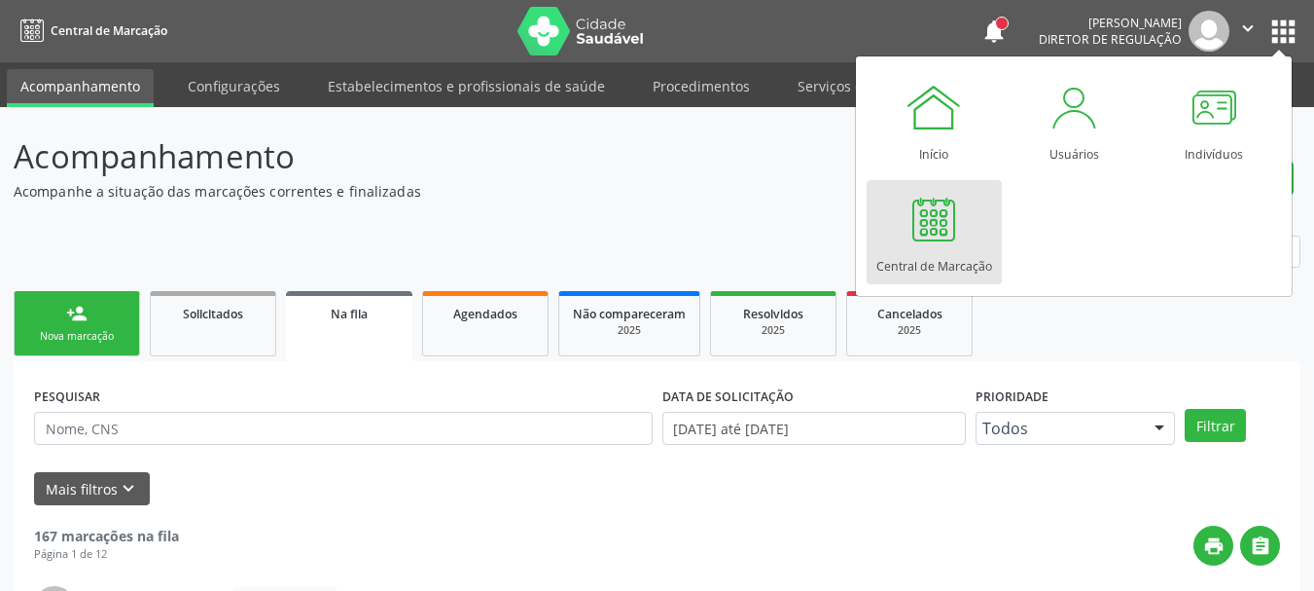
click at [887, 229] on link "Central de Marcação" at bounding box center [934, 232] width 135 height 104
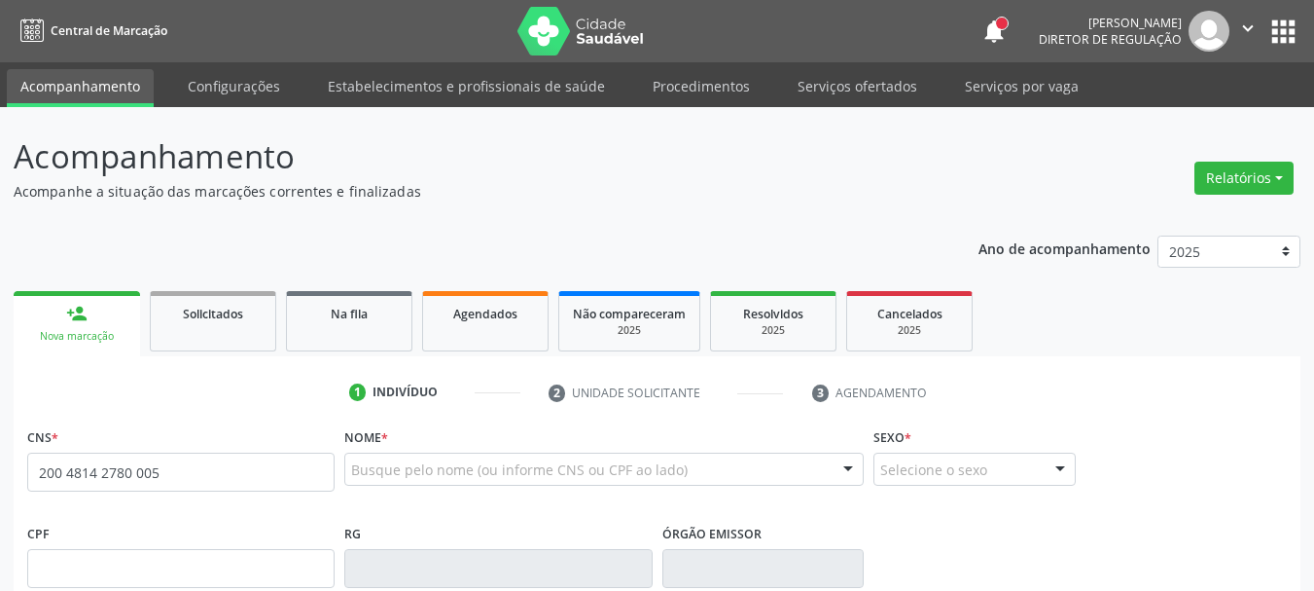
scroll to position [195, 0]
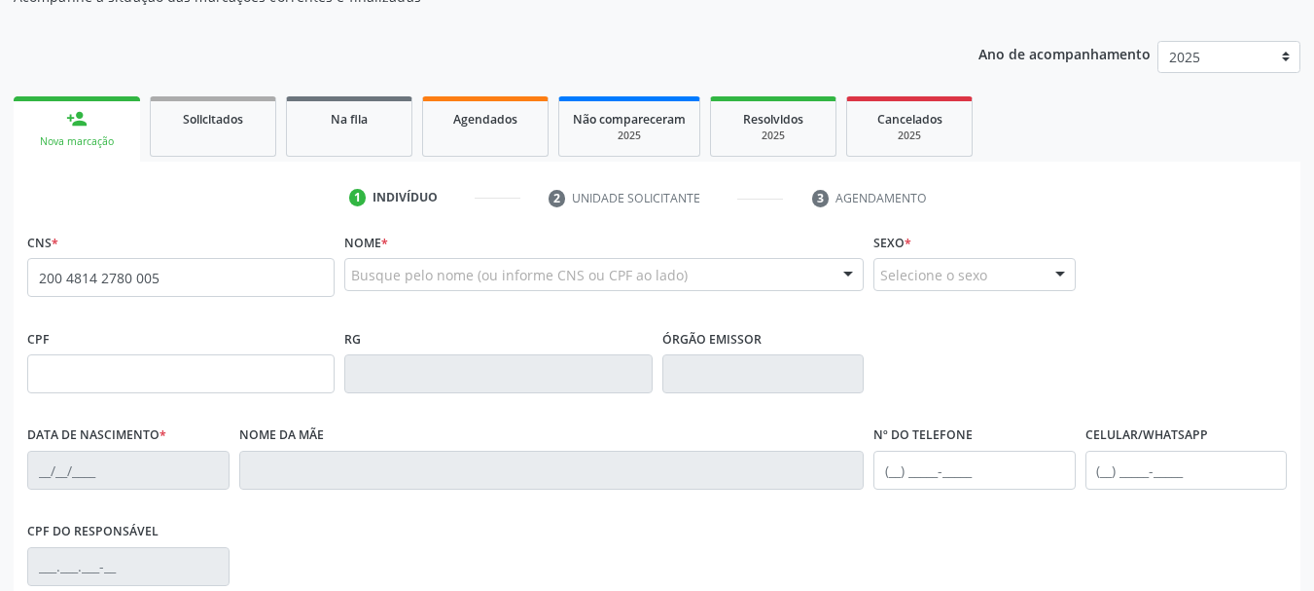
type input "200 4814 2780 005"
drag, startPoint x: 222, startPoint y: 261, endPoint x: 0, endPoint y: 293, distance: 224.1
click at [0, 292] on div "Acompanhamento Acompanhe a situação das marcações correntes e finalizadas Relat…" at bounding box center [657, 386] width 1314 height 948
type input "200 4814 2780 0005"
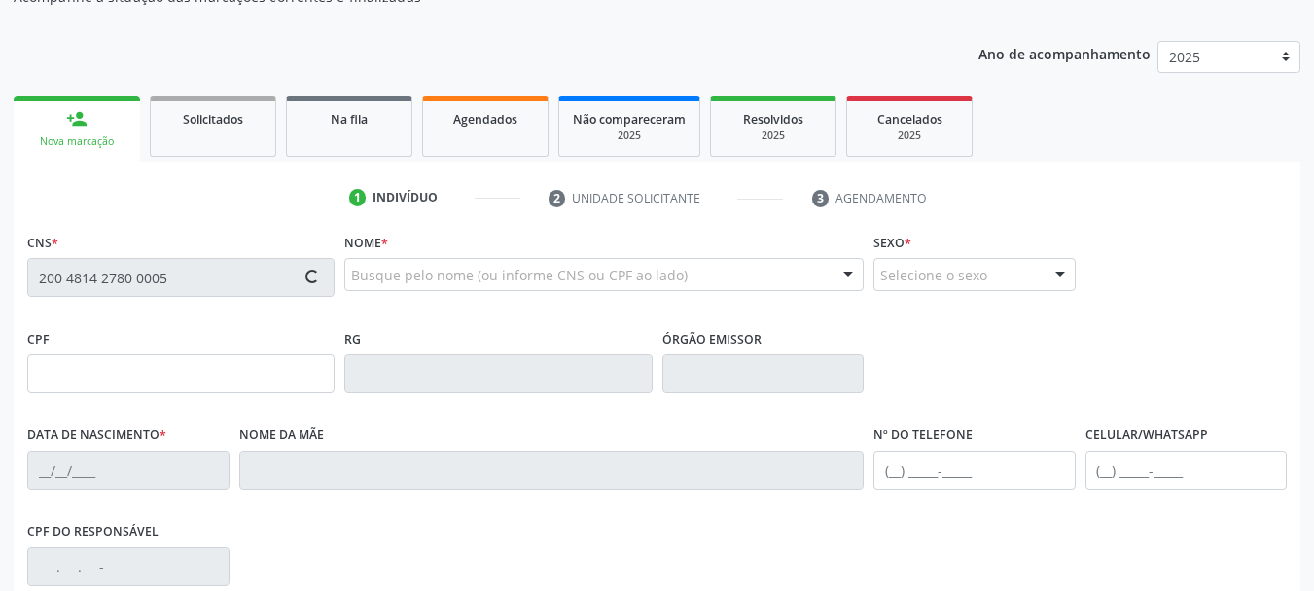
type input "863.597.105-10"
type input "21/04/1995"
type input "Marinalva Moreira de Morais"
type input "(74) 99971-5937"
type input "1674"
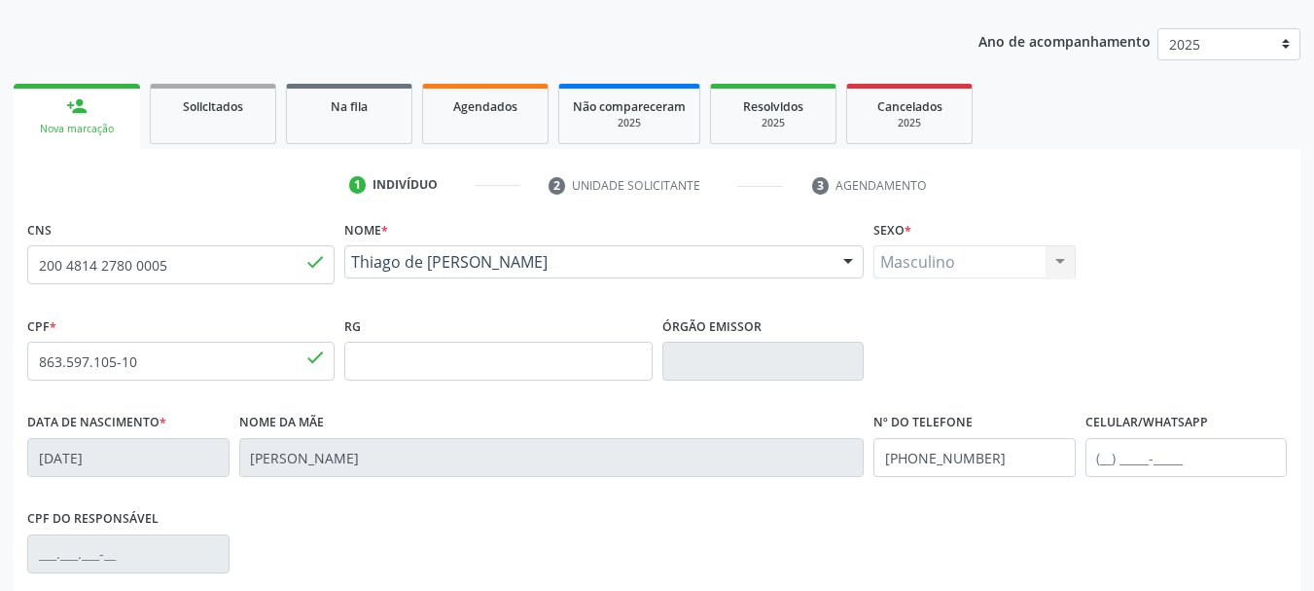
scroll to position [389, 0]
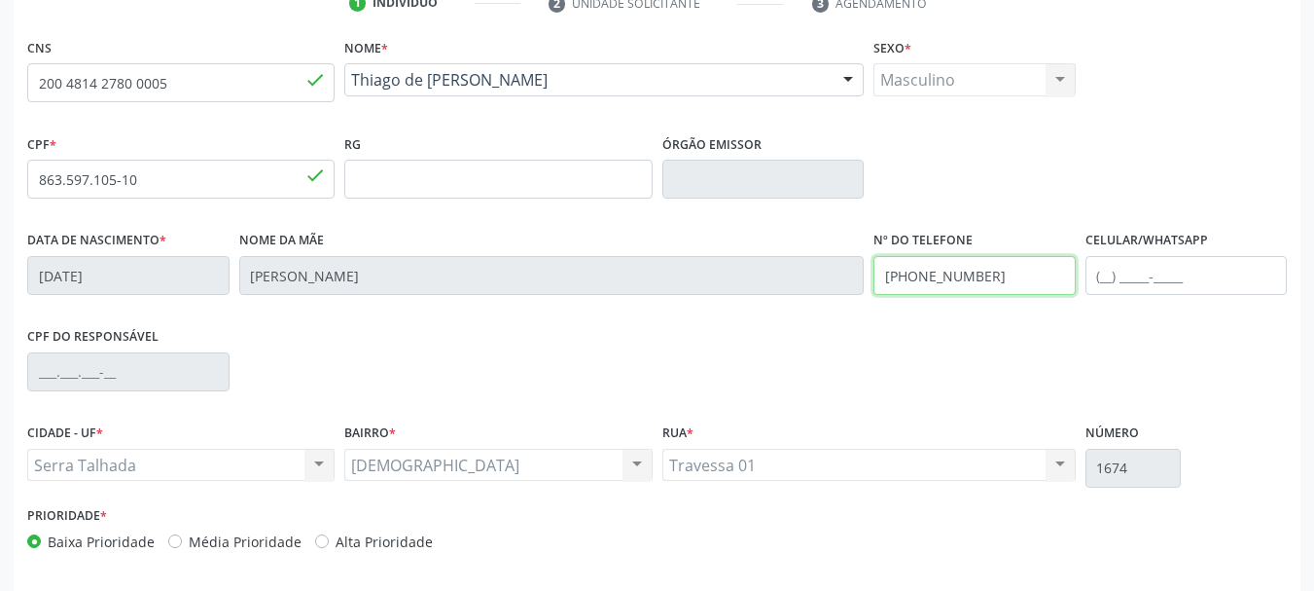
drag, startPoint x: 978, startPoint y: 273, endPoint x: 829, endPoint y: 301, distance: 151.3
click at [829, 301] on div "Data de nascimento * 21/04/1995 Nome da mãe Marinalva Moreira de Morais Nº do T…" at bounding box center [657, 274] width 1270 height 96
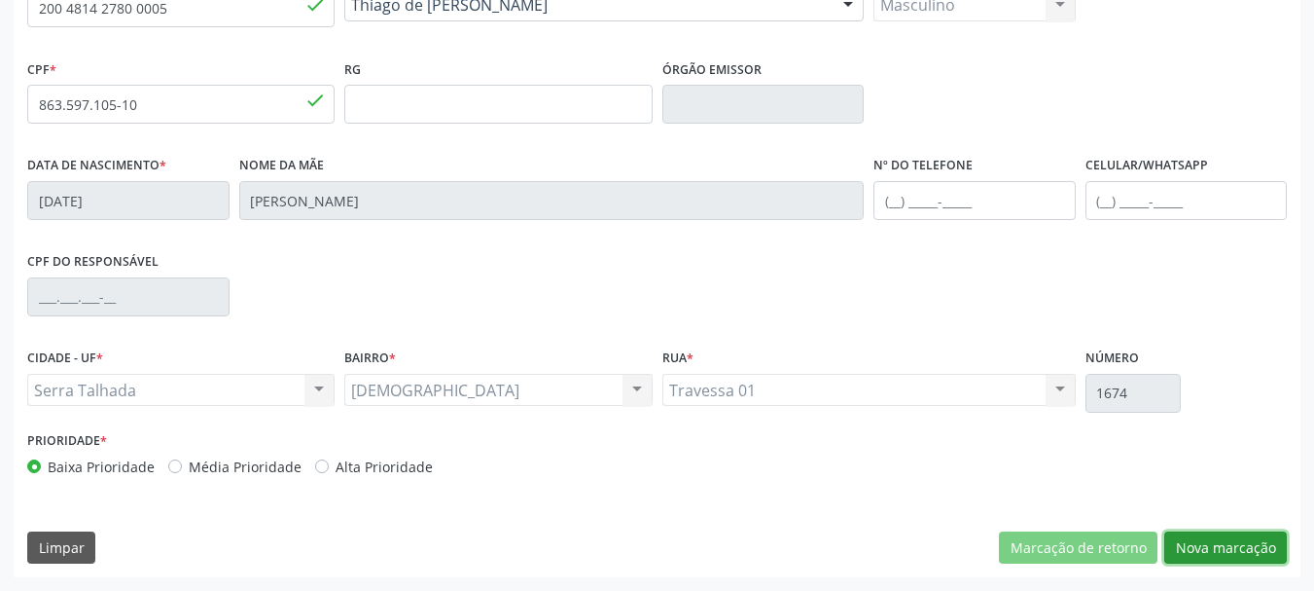
click at [1273, 537] on button "Nova marcação" at bounding box center [1226, 547] width 123 height 33
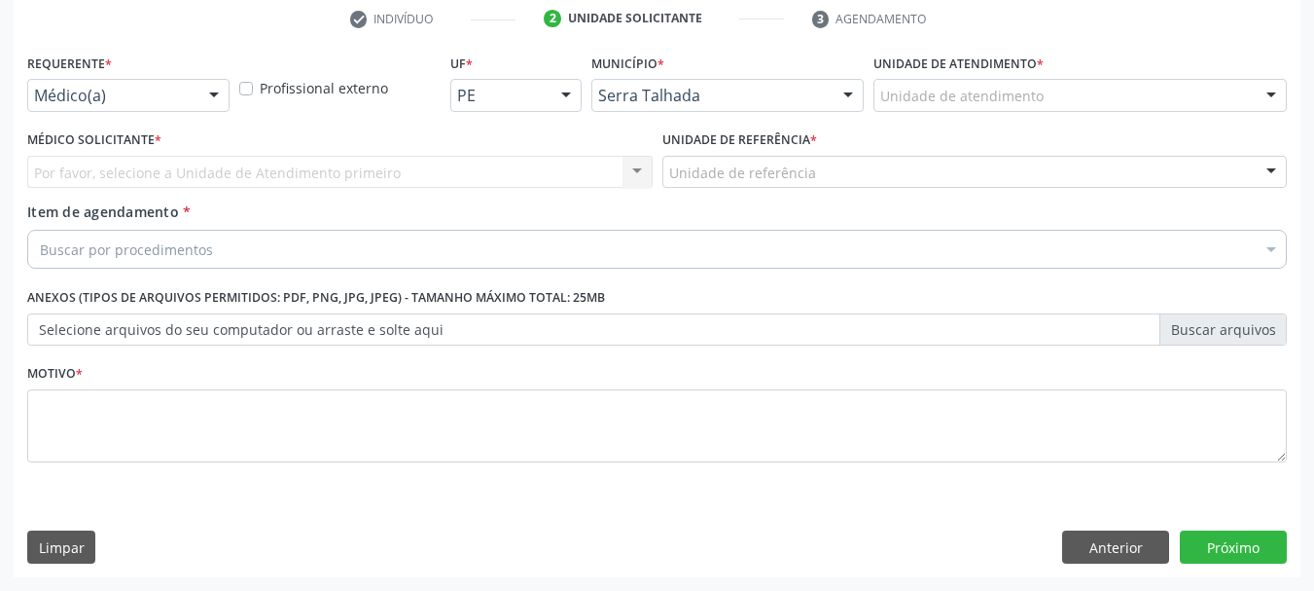
scroll to position [374, 0]
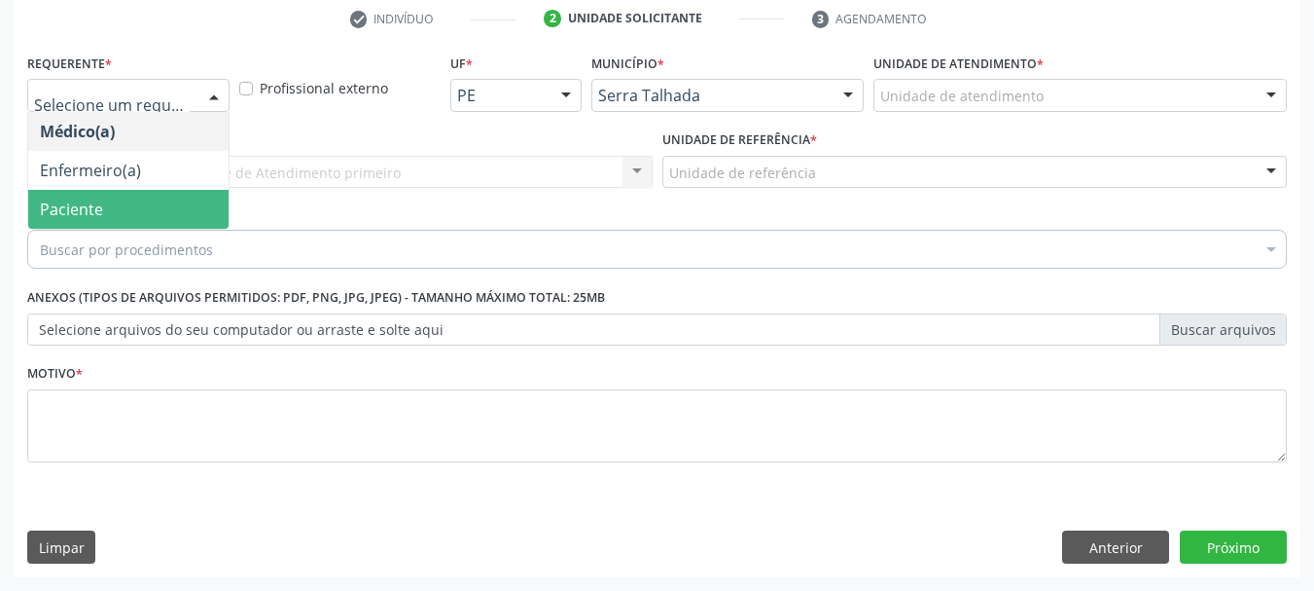
click at [125, 205] on span "Paciente" at bounding box center [128, 209] width 200 height 39
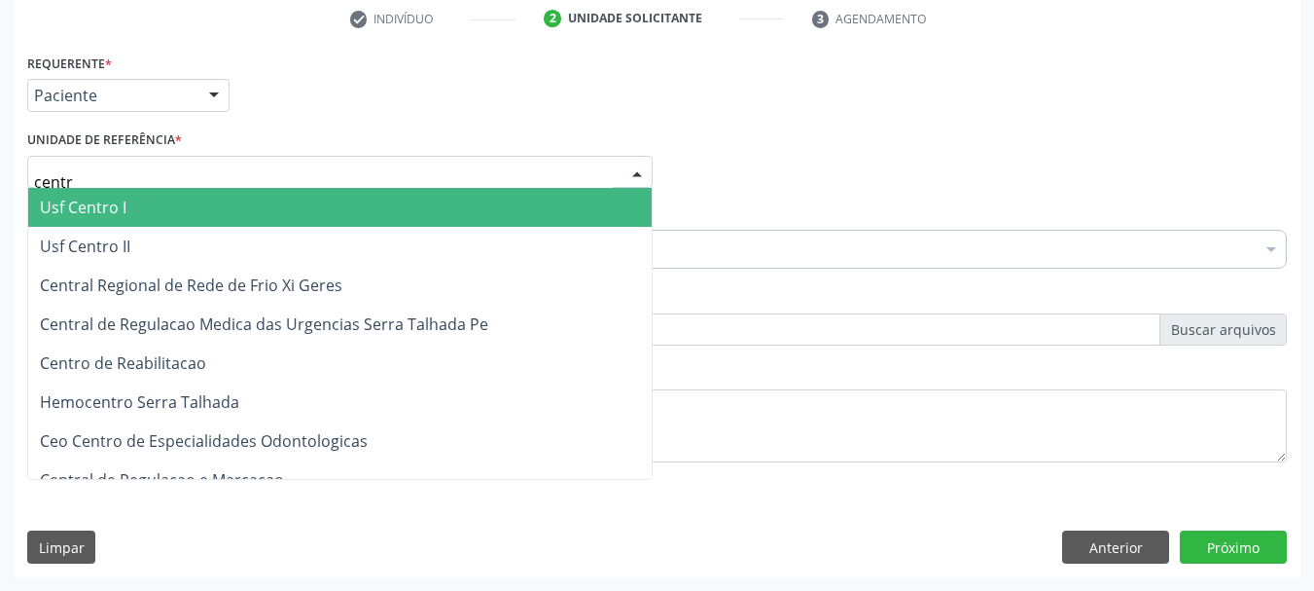
type input "centro"
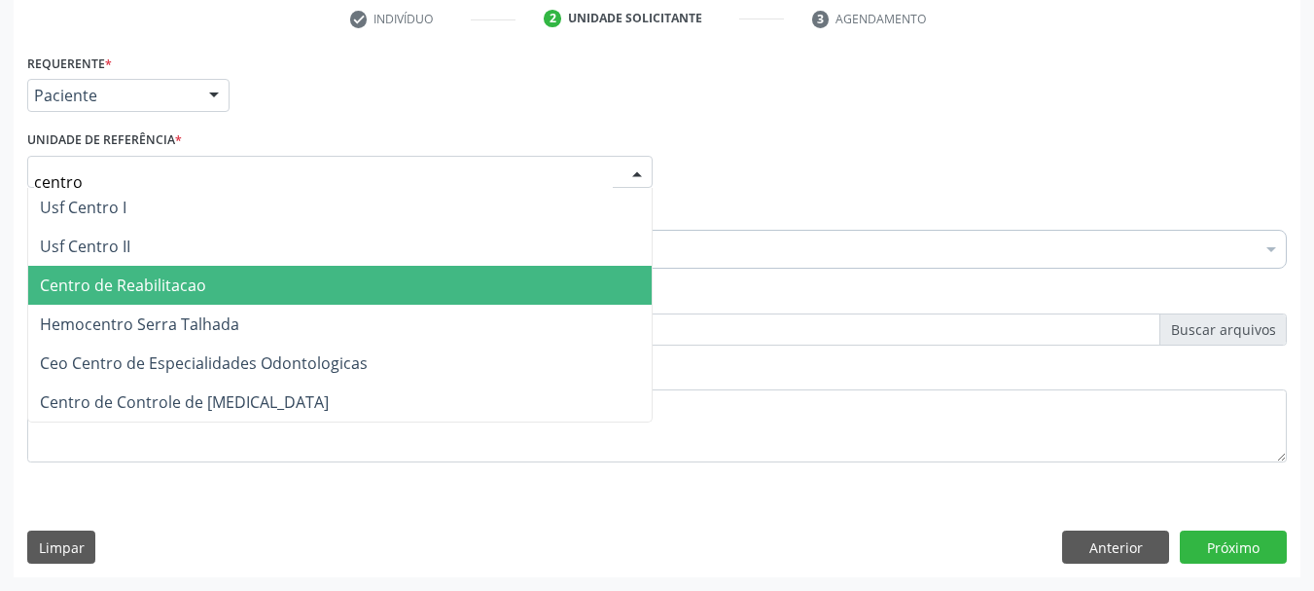
click at [130, 295] on span "Centro de Reabilitacao" at bounding box center [123, 284] width 166 height 21
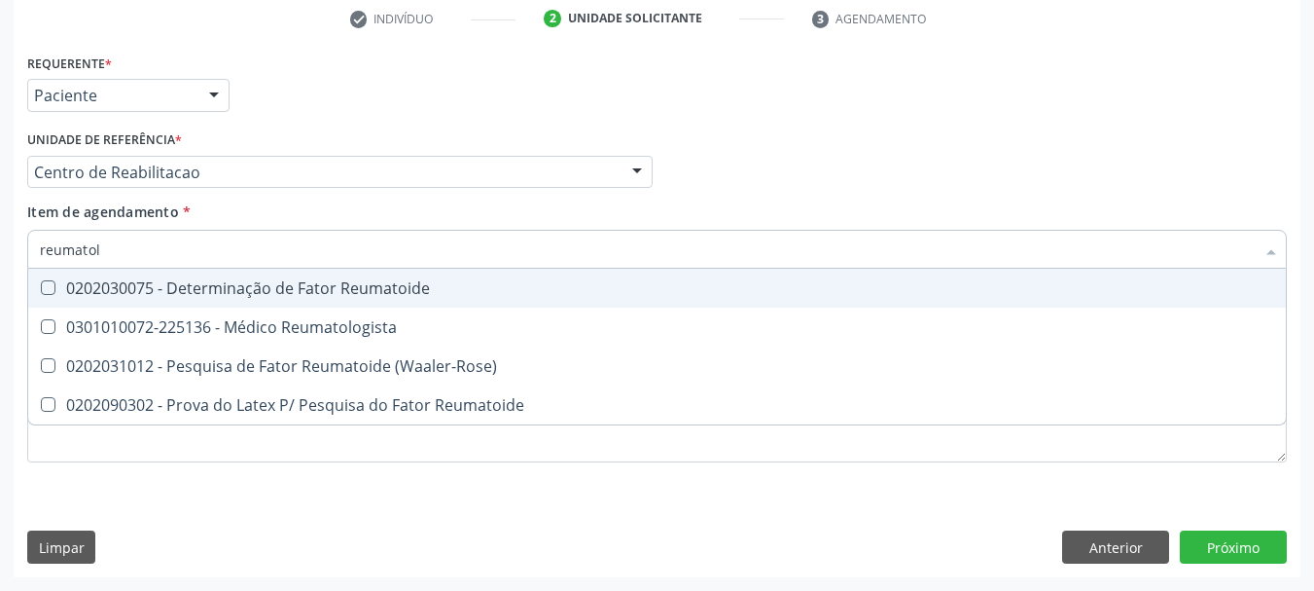
type input "reumatolo"
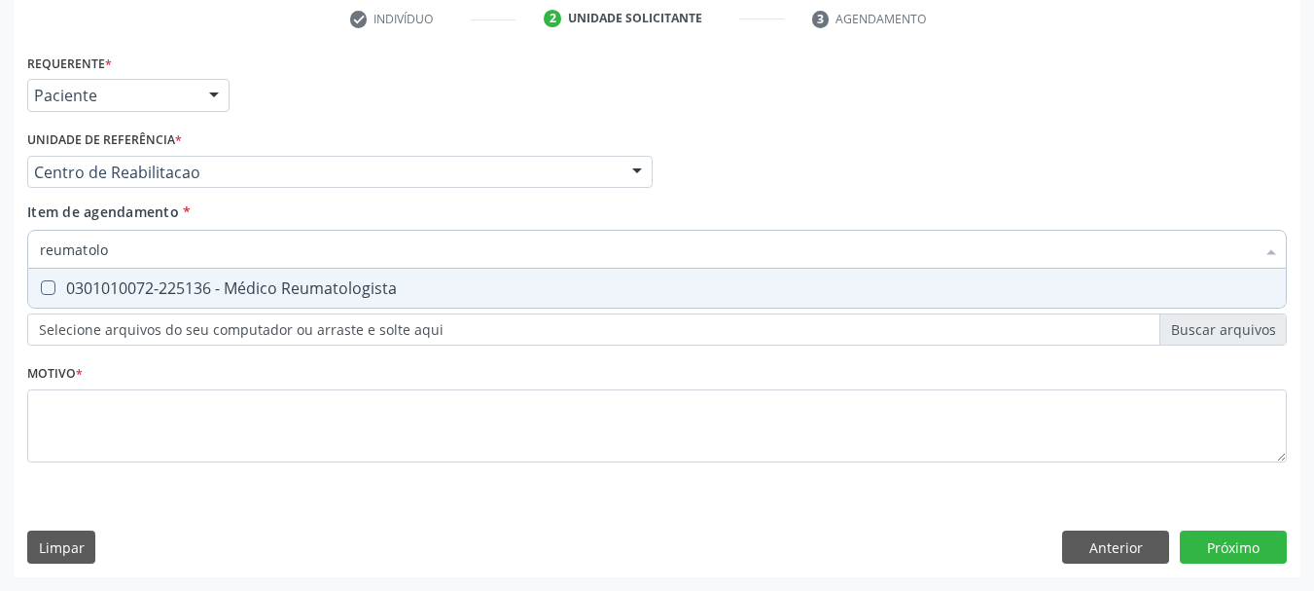
click at [131, 299] on span "0301010072-225136 - Médico Reumatologista" at bounding box center [657, 288] width 1258 height 39
checkbox Reumatologista "true"
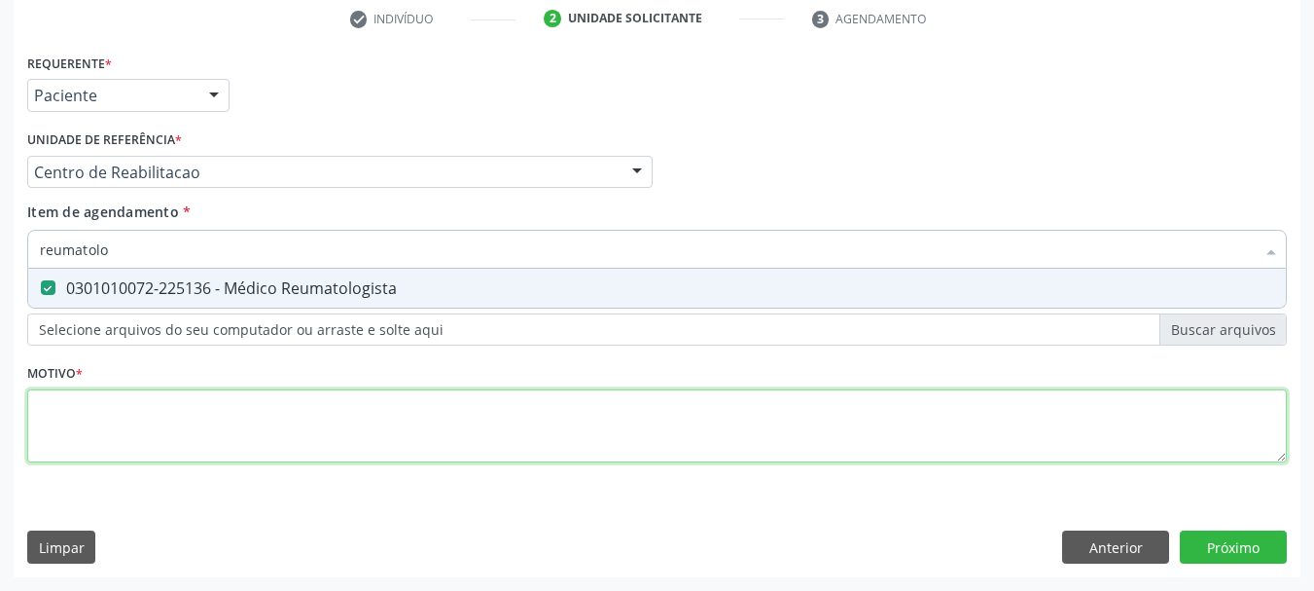
click at [125, 429] on div "Requerente * Paciente Médico(a) Enfermeiro(a) Paciente Nenhum resultado encontr…" at bounding box center [657, 269] width 1260 height 441
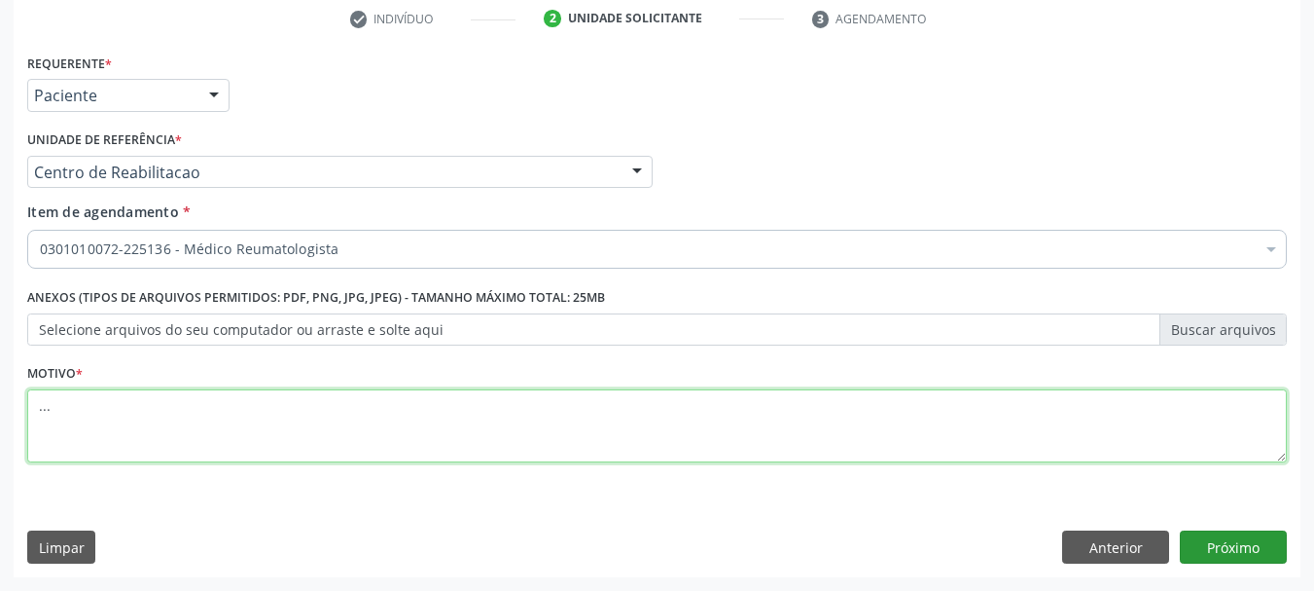
type textarea "..."
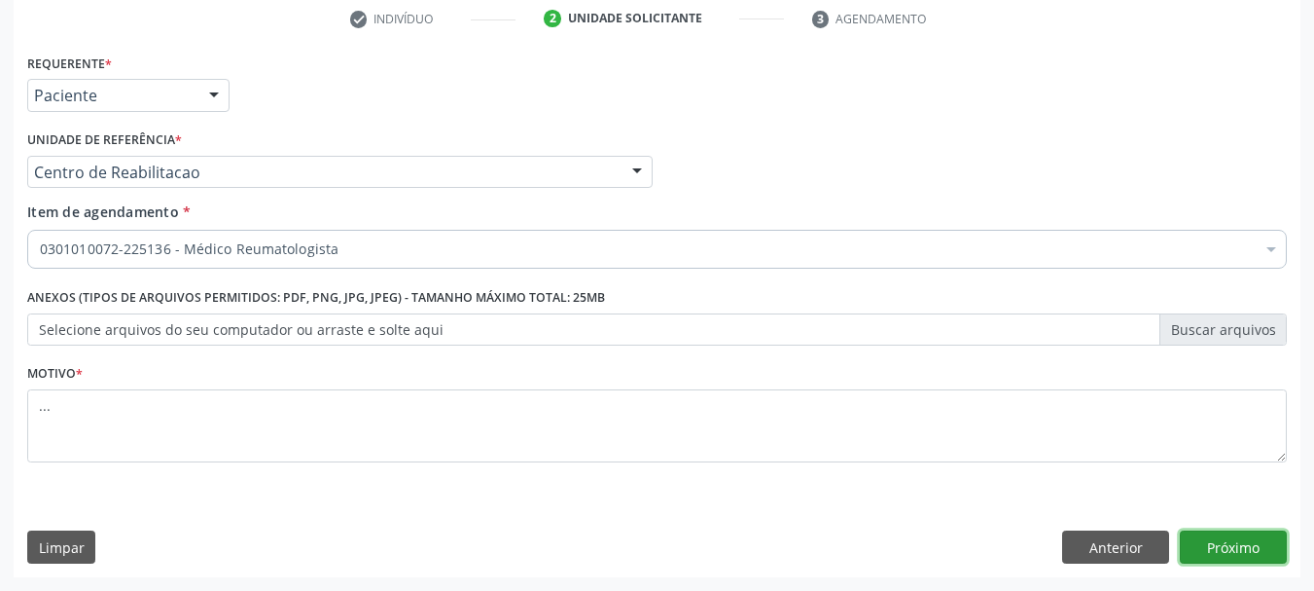
click at [1255, 548] on button "Próximo" at bounding box center [1233, 546] width 107 height 33
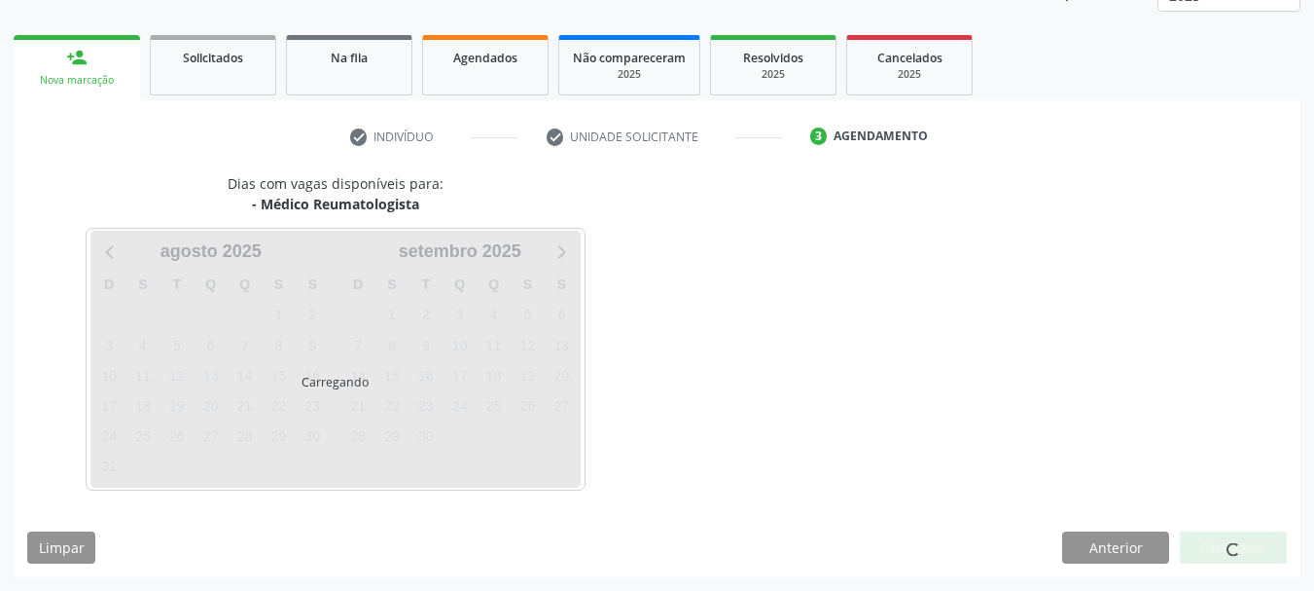
scroll to position [256, 0]
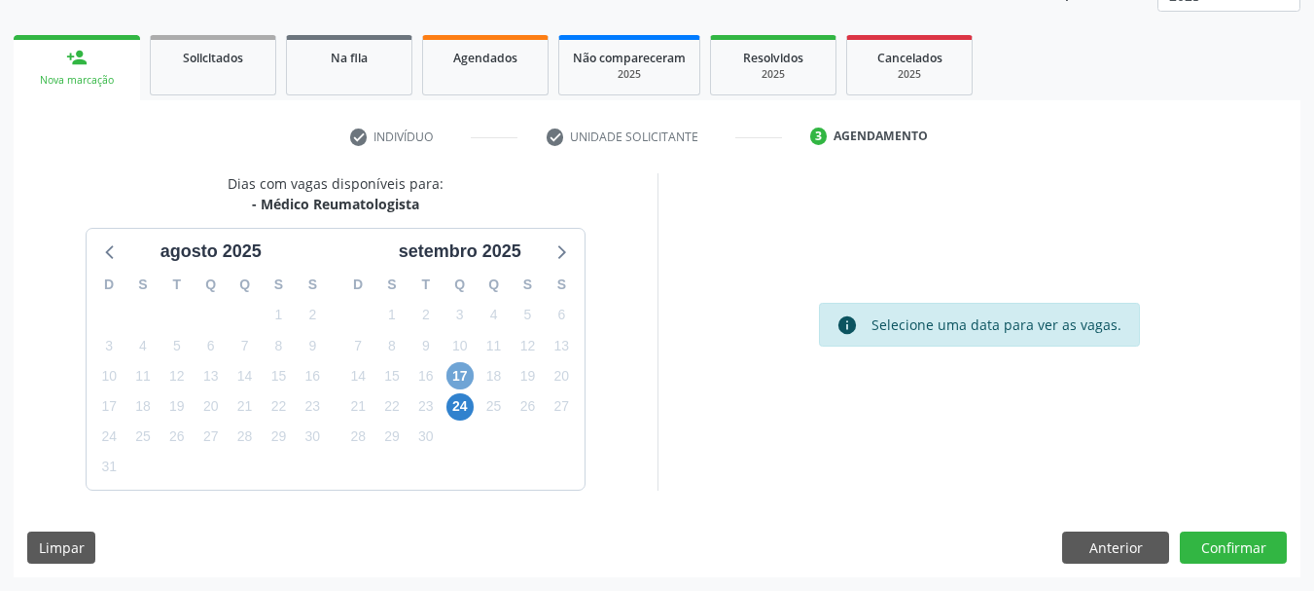
click at [457, 371] on span "17" at bounding box center [460, 375] width 27 height 27
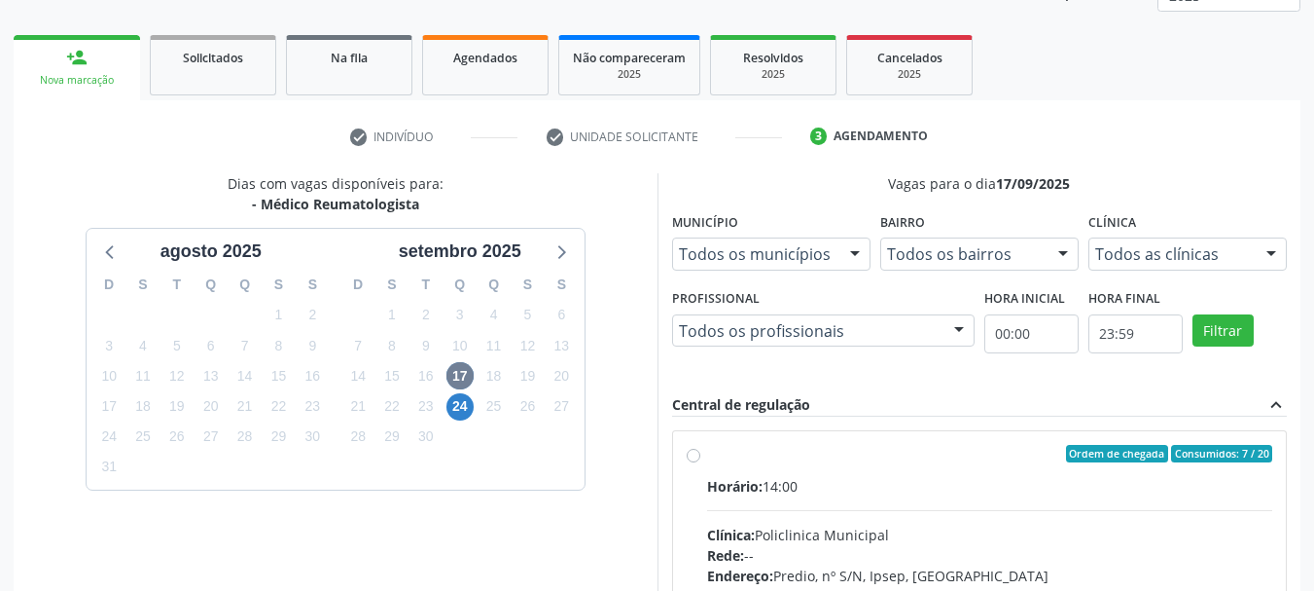
click at [686, 455] on div "Ordem de chegada Consumidos: 7 / 20 Horário: 14:00 Clínica: Policlinica Municip…" at bounding box center [980, 594] width 614 height 326
radio input "true"
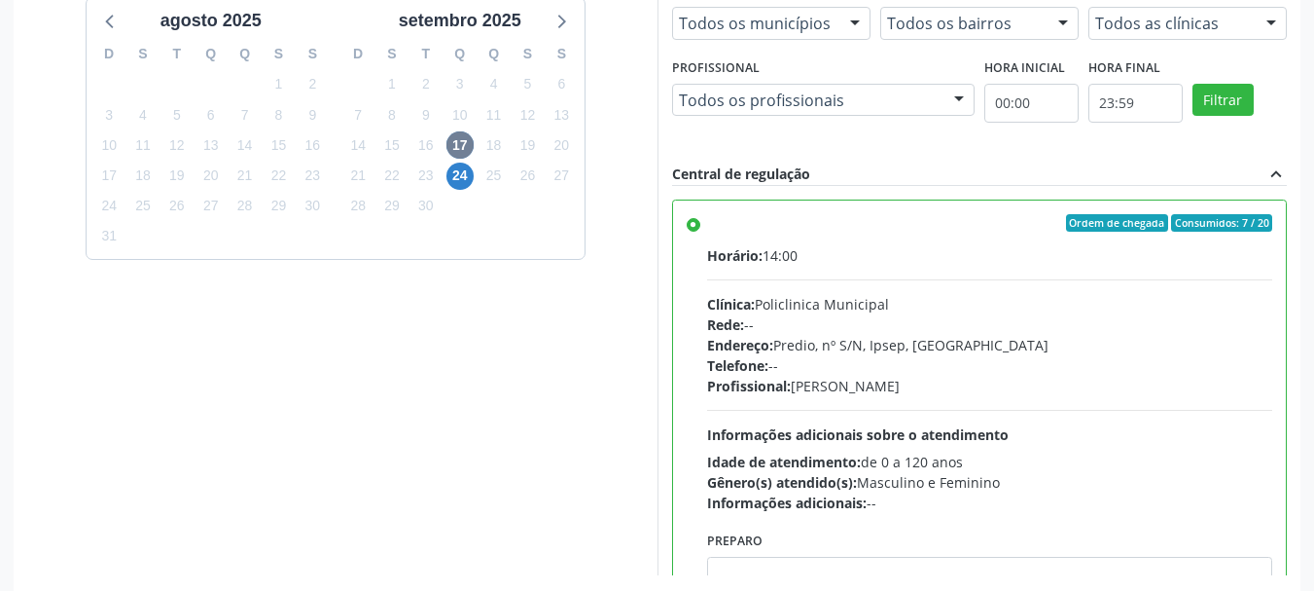
scroll to position [572, 0]
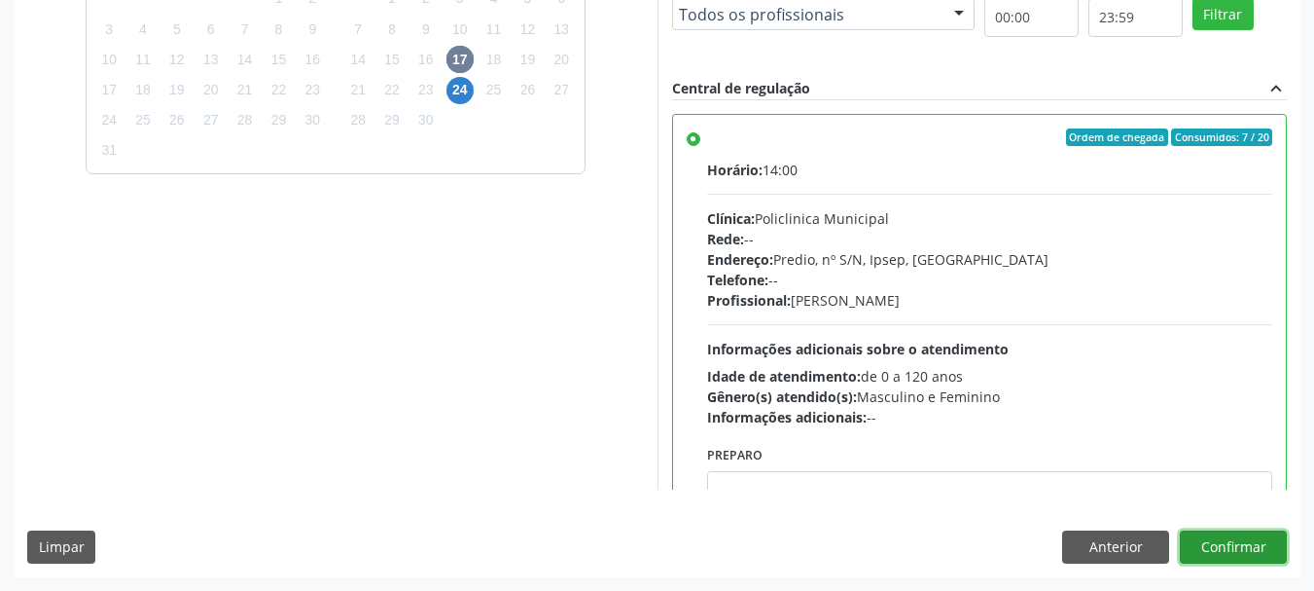
click at [1202, 549] on button "Confirmar" at bounding box center [1233, 546] width 107 height 33
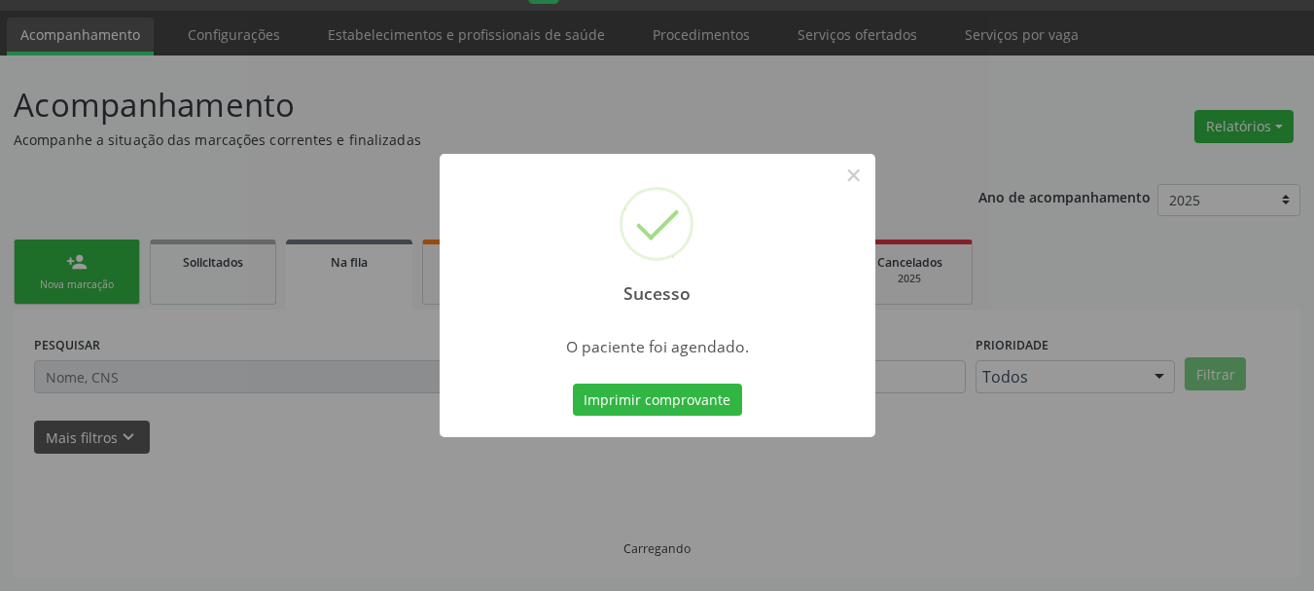
scroll to position [52, 0]
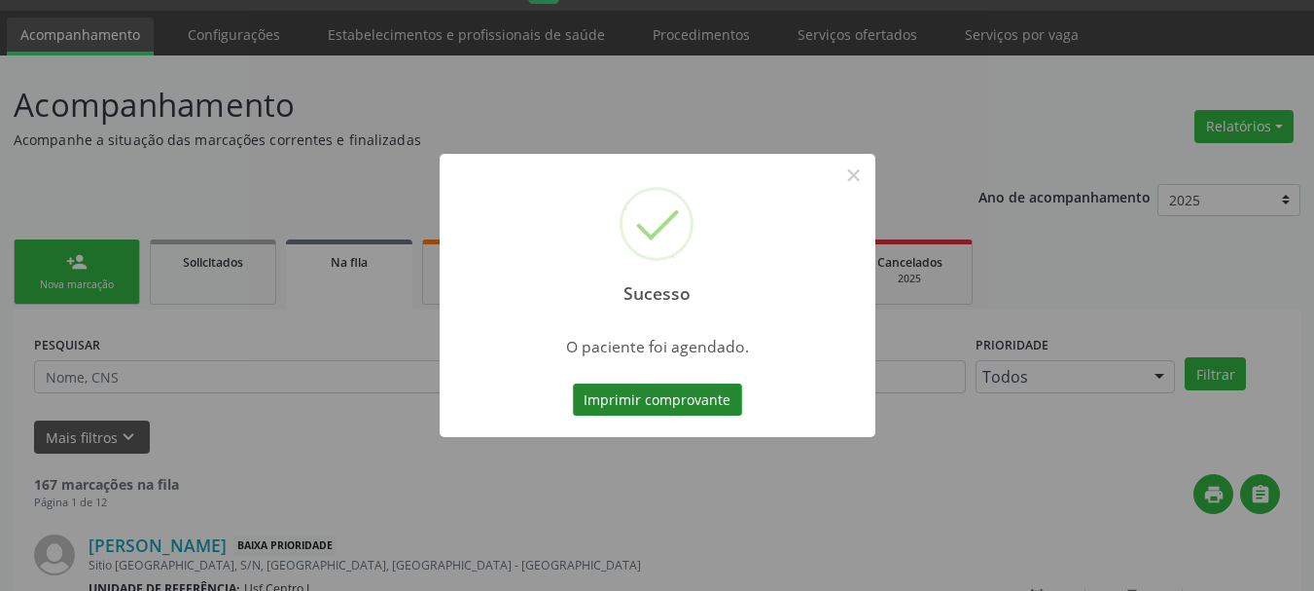
click at [642, 394] on button "Imprimir comprovante" at bounding box center [657, 399] width 169 height 33
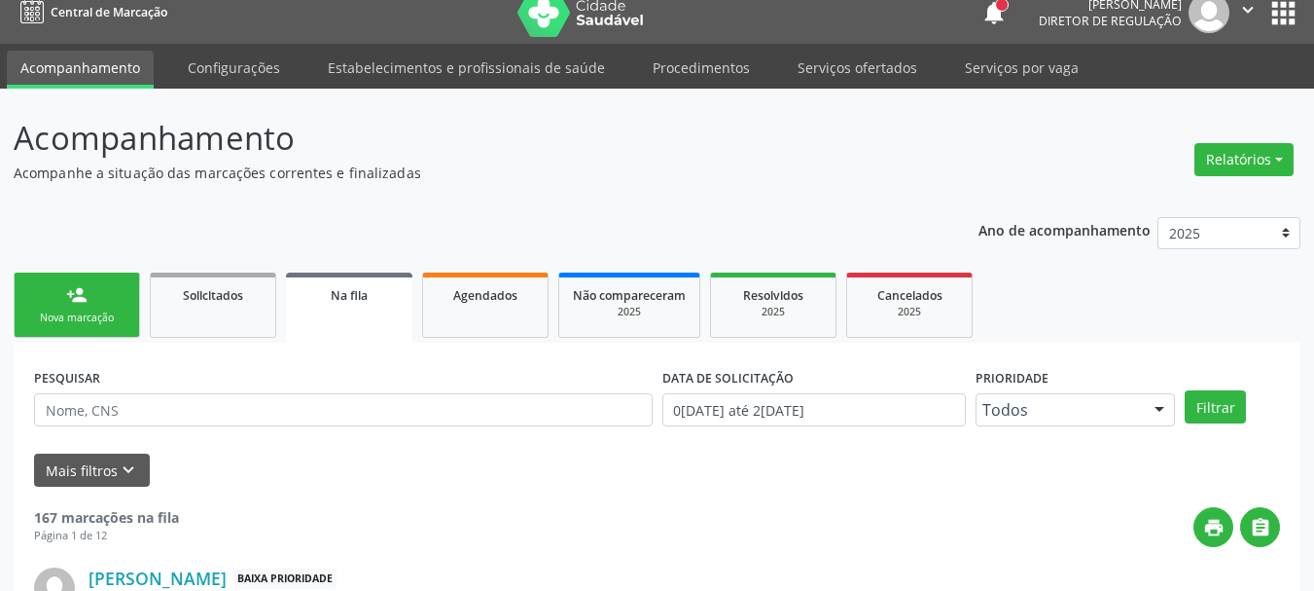
scroll to position [0, 0]
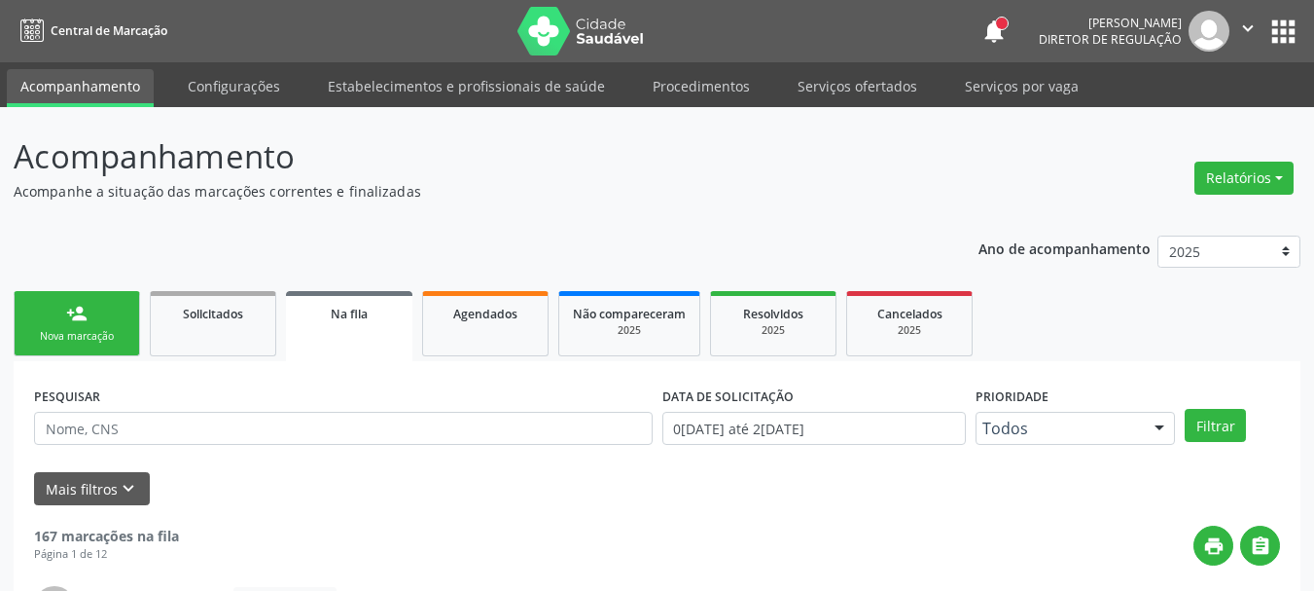
click at [1285, 31] on button "apps" at bounding box center [1284, 32] width 34 height 34
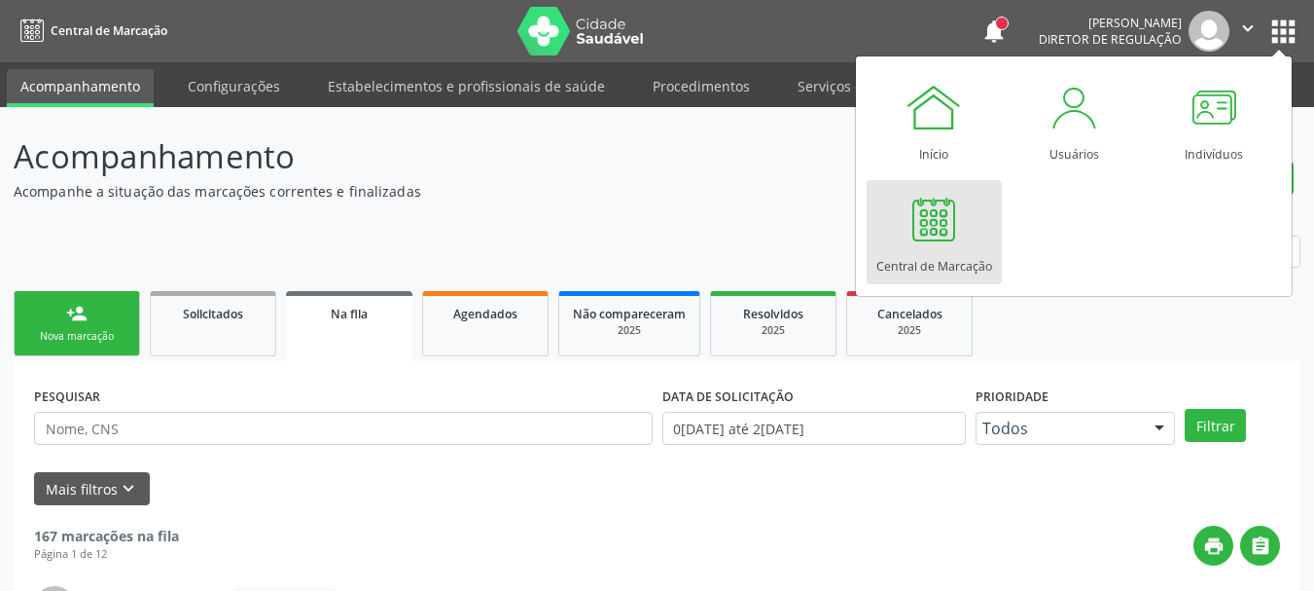
click at [948, 255] on div "Central de Marcação" at bounding box center [935, 261] width 116 height 26
